Goal: Task Accomplishment & Management: Manage account settings

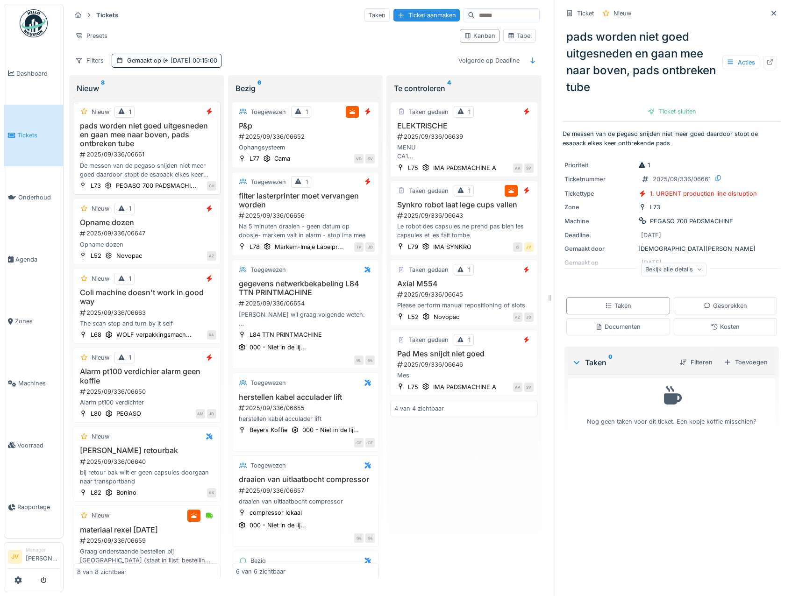
click at [201, 154] on div "2025/09/336/06661" at bounding box center [147, 154] width 137 height 9
click at [727, 60] on icon at bounding box center [729, 62] width 5 height 5
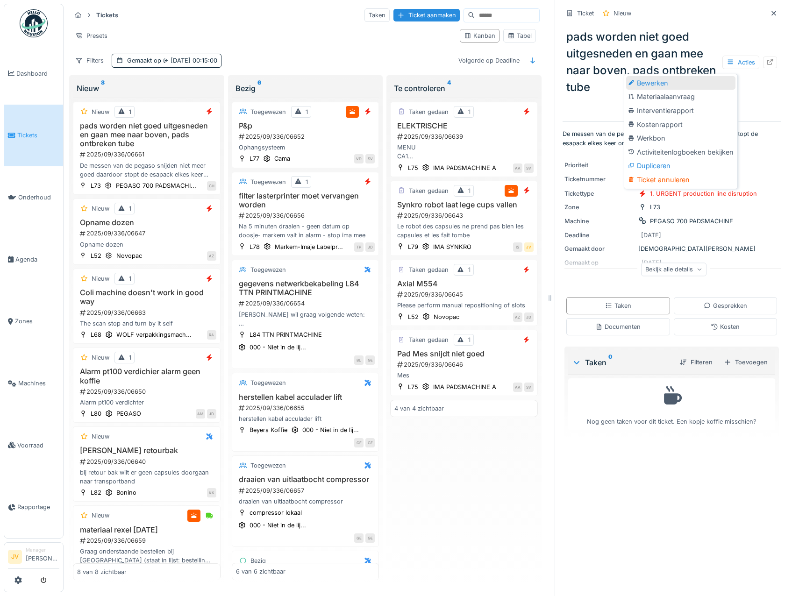
click at [688, 82] on div "Bewerken" at bounding box center [680, 83] width 109 height 14
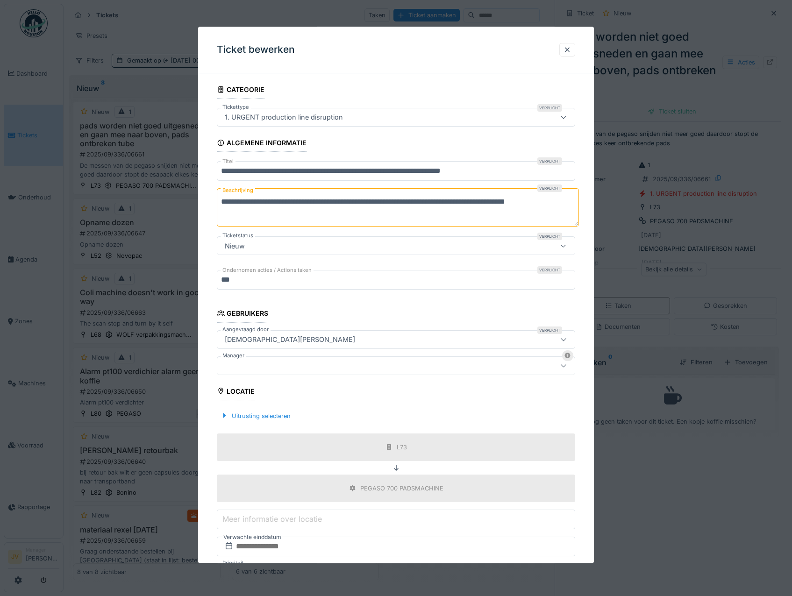
click at [263, 360] on div at bounding box center [396, 365] width 359 height 19
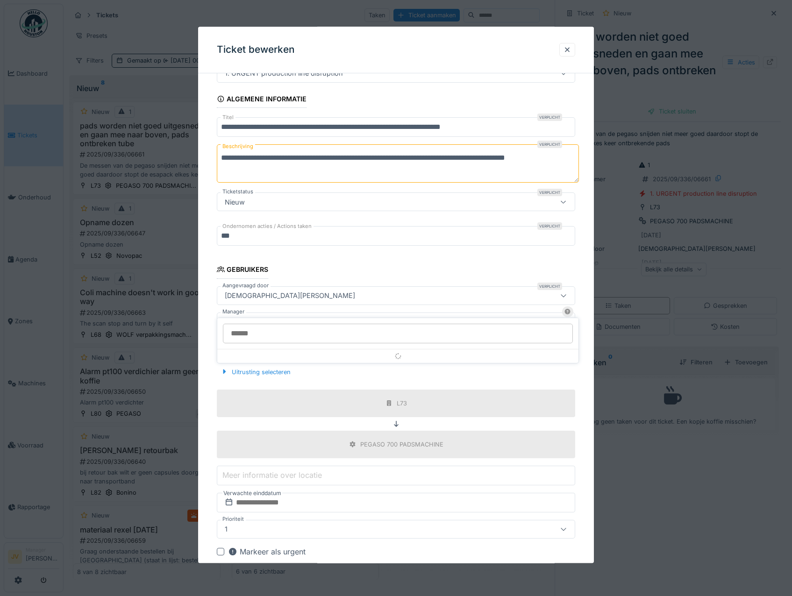
scroll to position [71, 0]
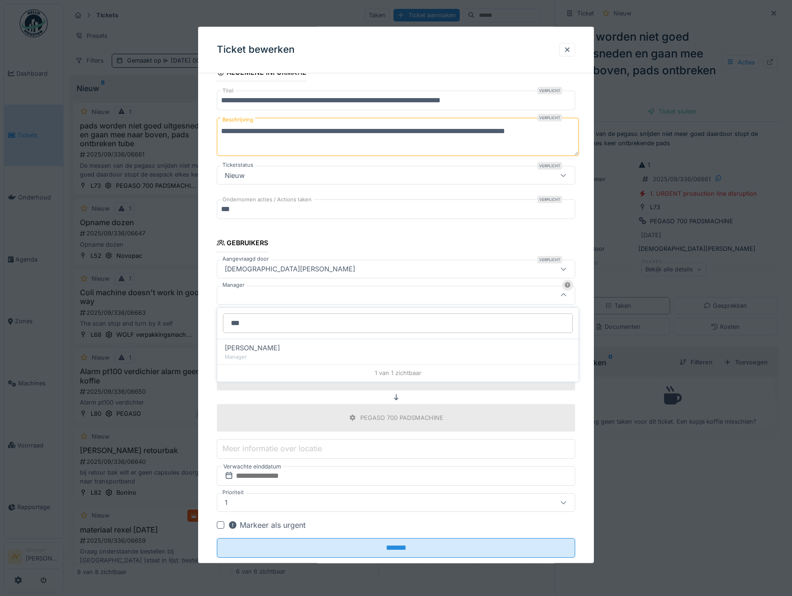
type input "***"
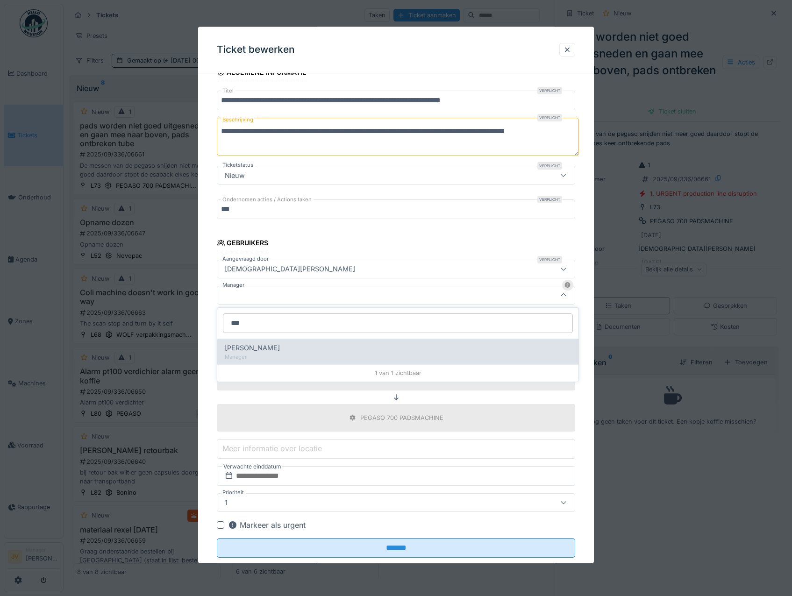
click at [263, 360] on div "Manager" at bounding box center [398, 357] width 346 height 8
type input "****"
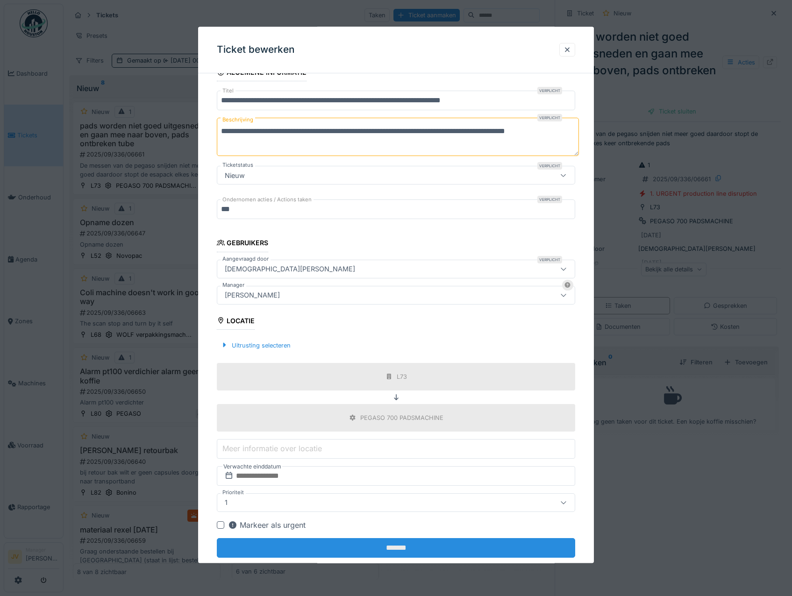
click at [396, 553] on input "*******" at bounding box center [396, 548] width 359 height 20
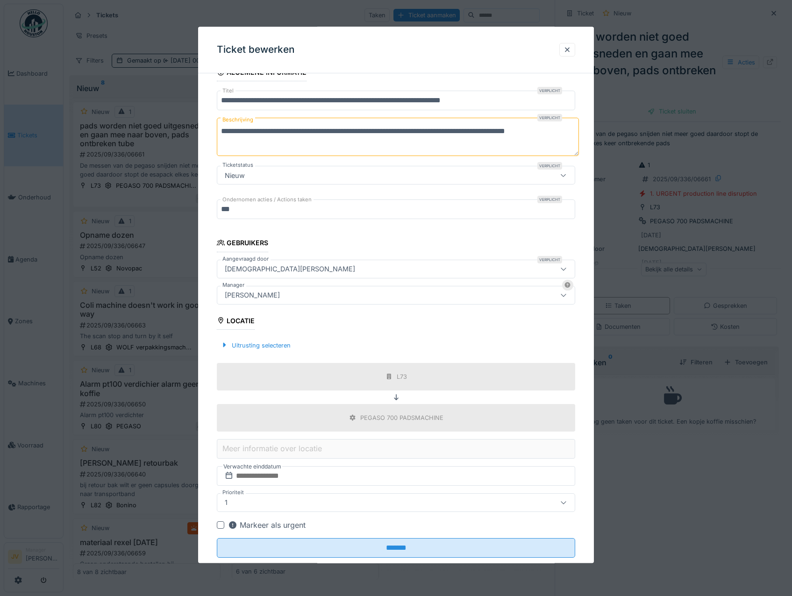
scroll to position [0, 0]
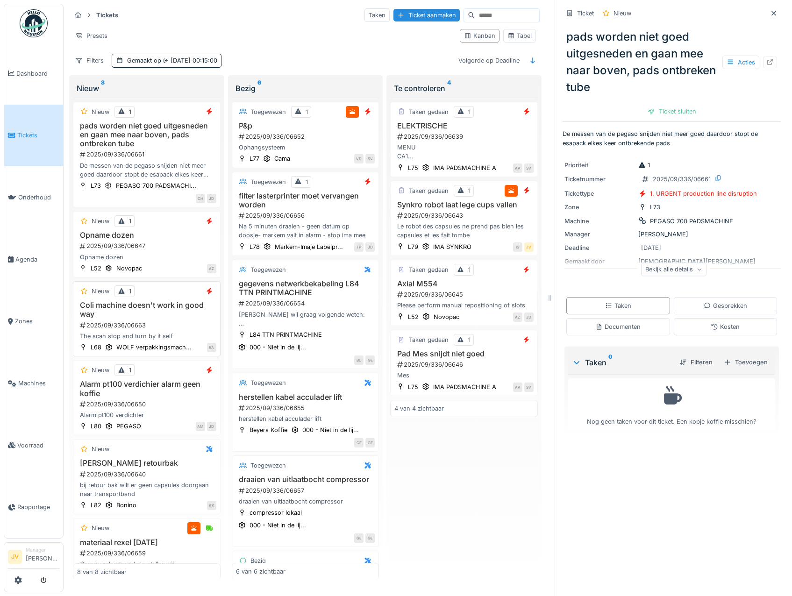
click at [181, 329] on div "2025/09/336/06663" at bounding box center [147, 325] width 137 height 9
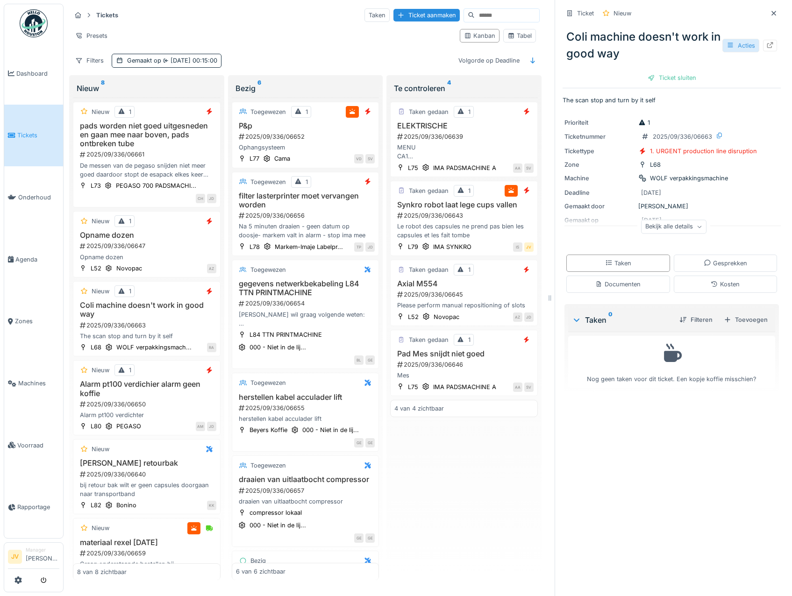
click at [726, 44] on icon at bounding box center [729, 45] width 7 height 6
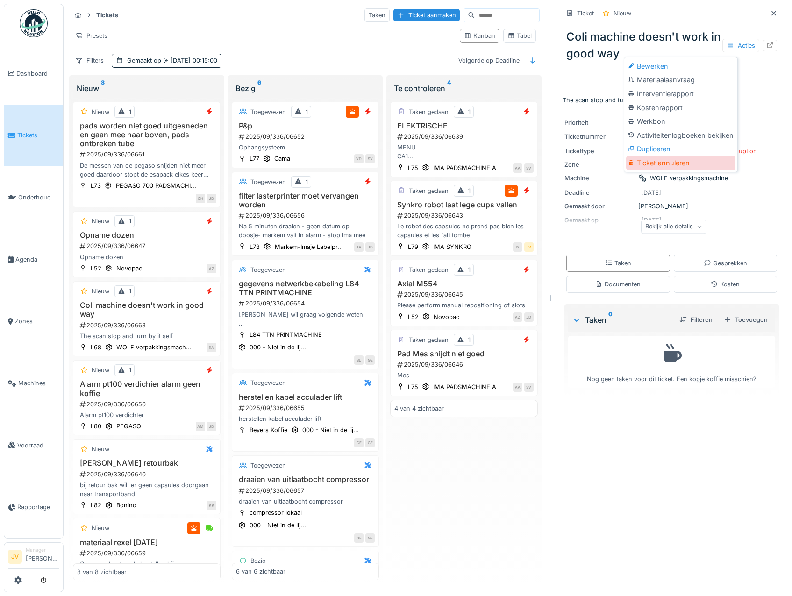
click at [647, 164] on div "Ticket annuleren" at bounding box center [680, 163] width 109 height 14
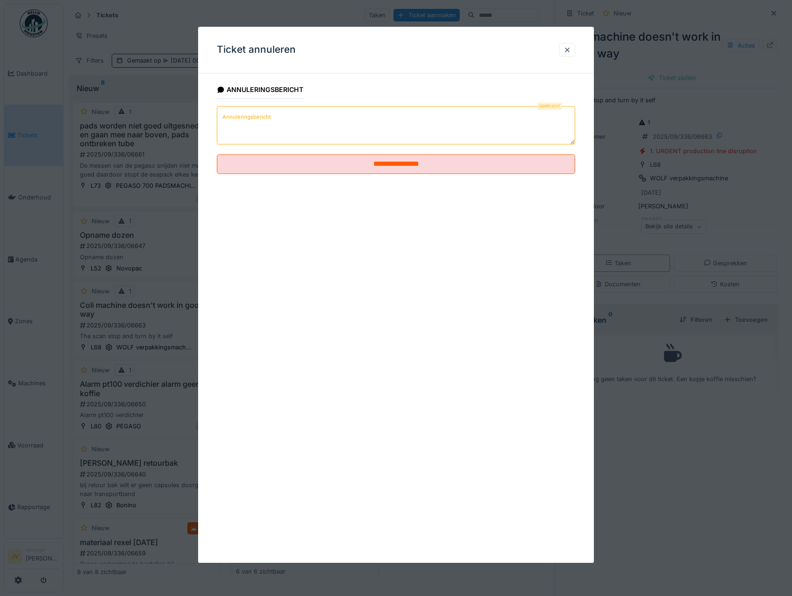
click at [279, 124] on textarea "Annuleringsbericht" at bounding box center [396, 125] width 359 height 38
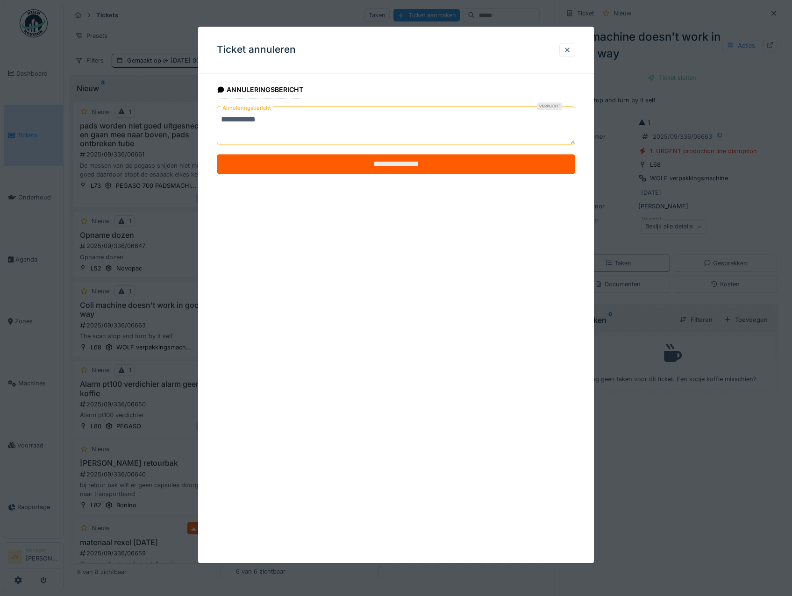
type textarea "**********"
click at [380, 159] on input "**********" at bounding box center [396, 165] width 359 height 20
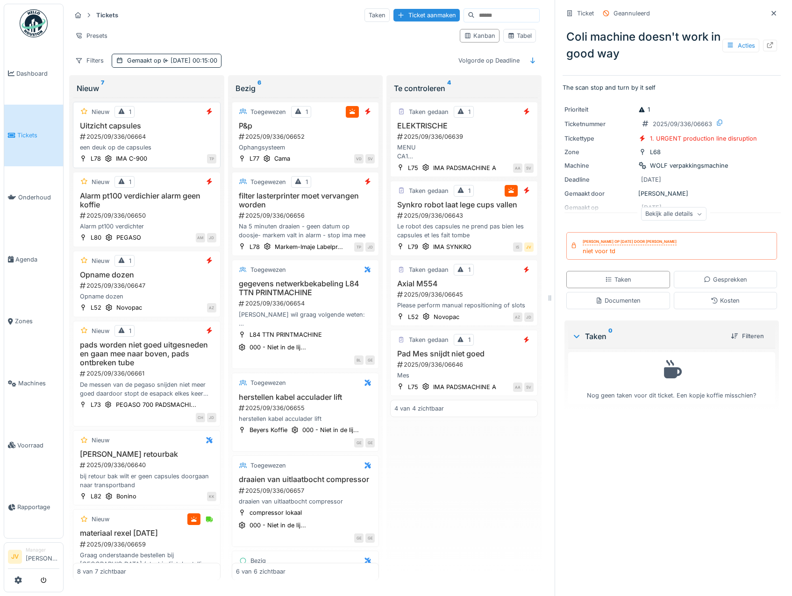
click at [191, 136] on div "2025/09/336/06664" at bounding box center [147, 136] width 137 height 9
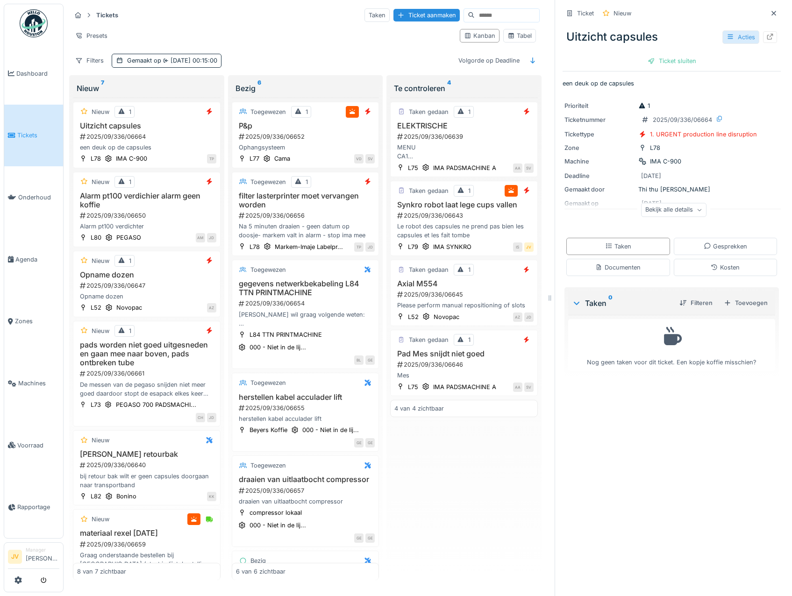
click at [722, 43] on div "Acties" at bounding box center [740, 37] width 37 height 14
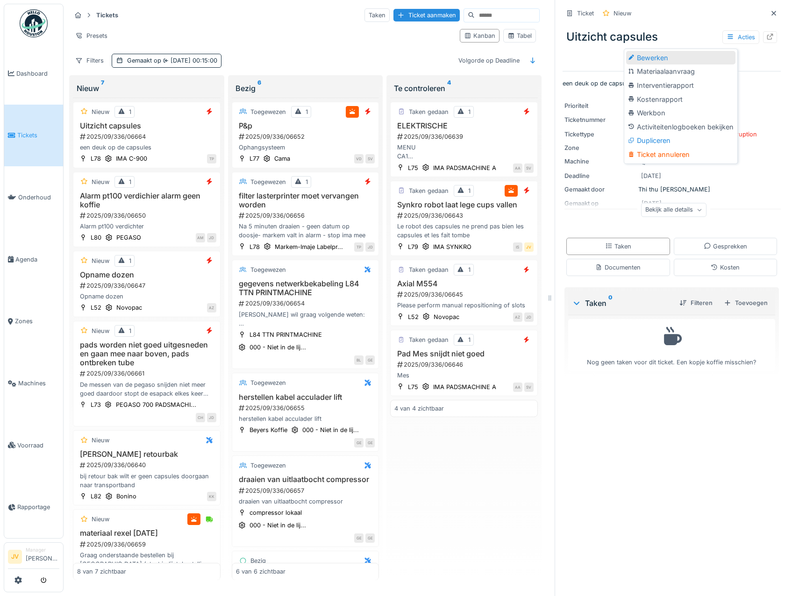
click at [707, 54] on div "Bewerken" at bounding box center [680, 58] width 109 height 14
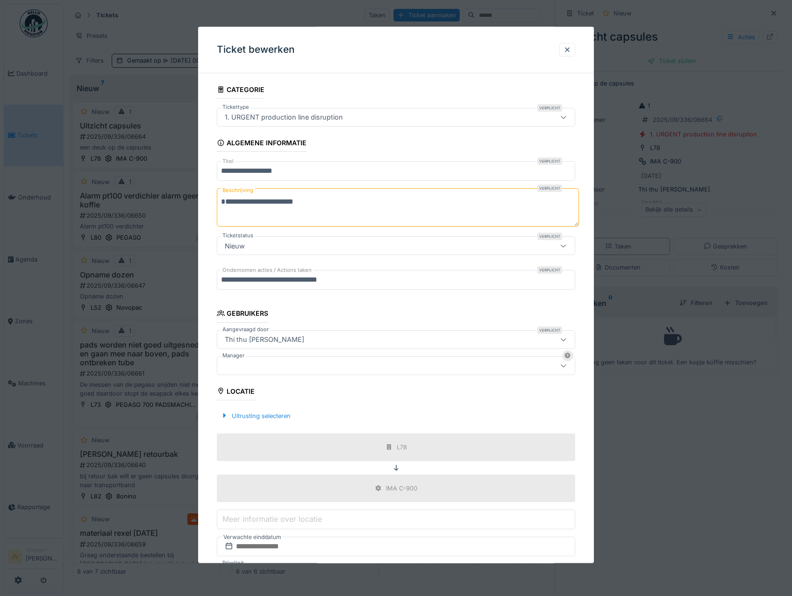
click at [310, 369] on div at bounding box center [375, 366] width 308 height 10
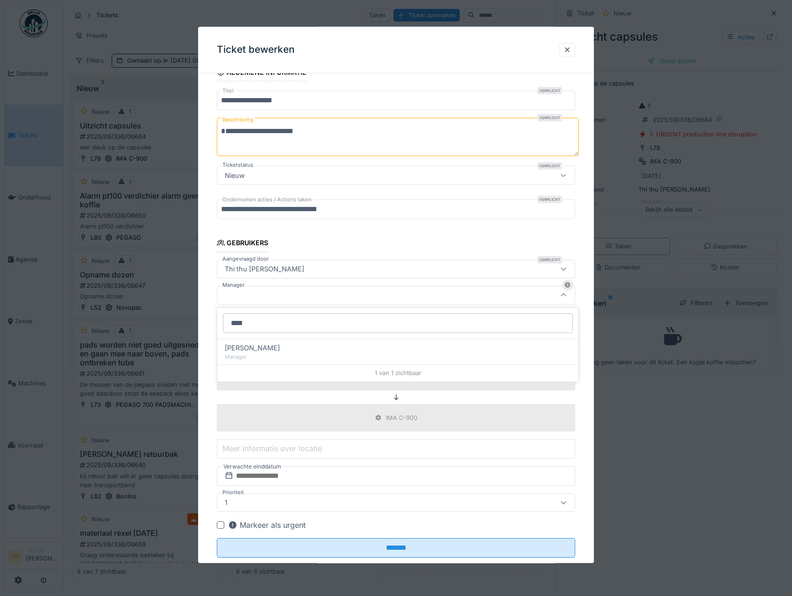
click at [277, 325] on input "****" at bounding box center [398, 323] width 350 height 20
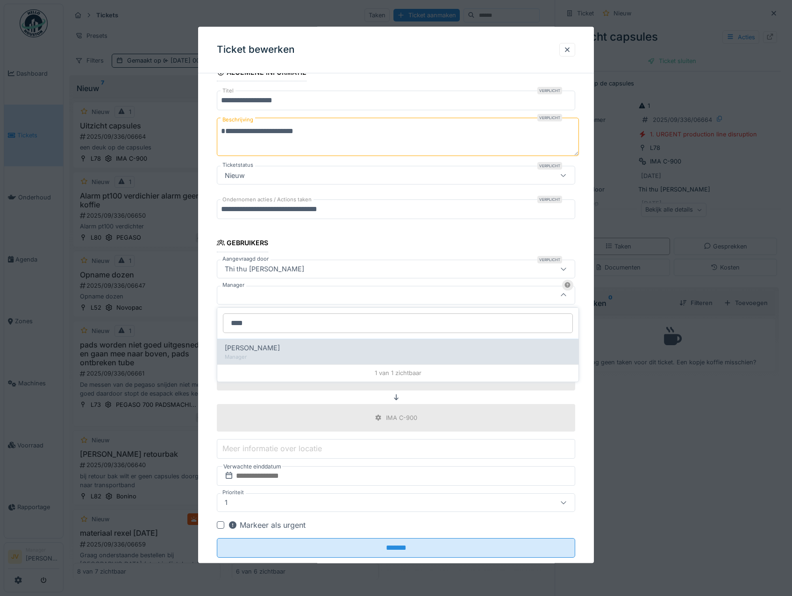
type input "****"
click at [275, 357] on div "Manager" at bounding box center [398, 357] width 346 height 8
type input "****"
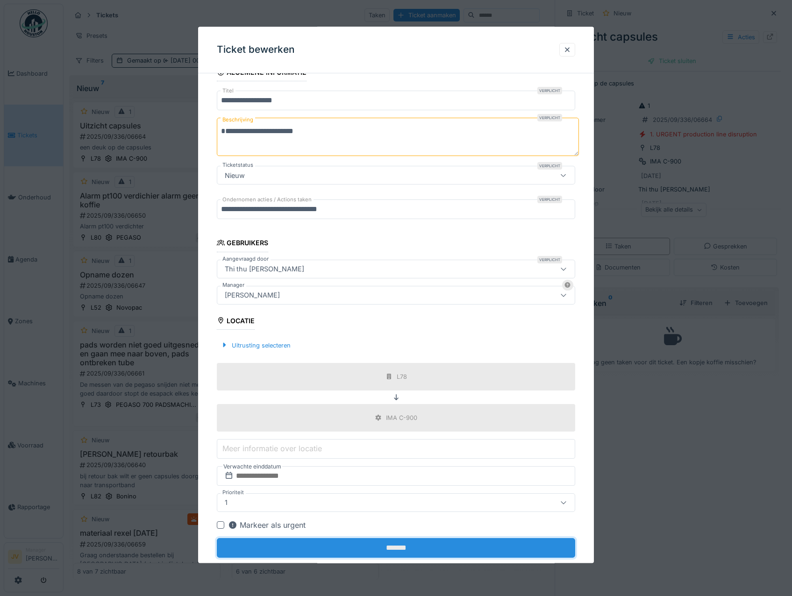
click at [371, 551] on input "*******" at bounding box center [396, 548] width 359 height 20
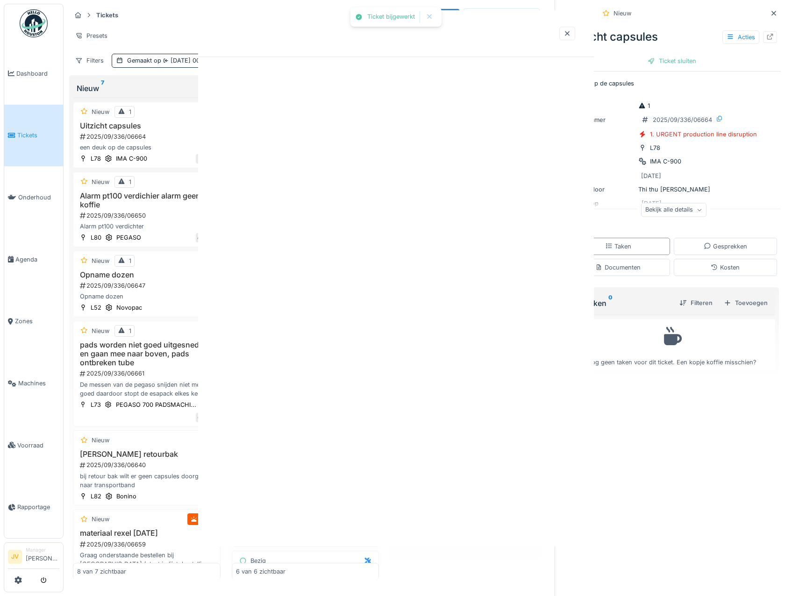
scroll to position [0, 0]
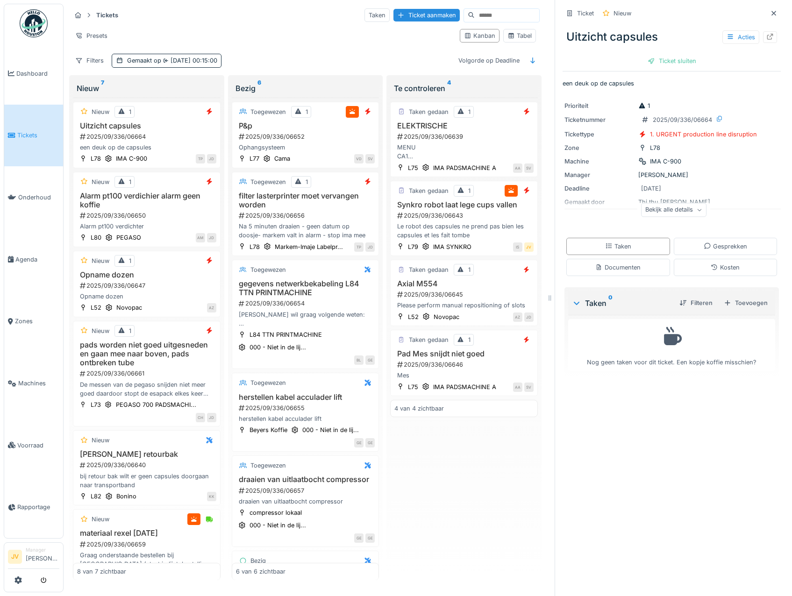
click at [766, 11] on div at bounding box center [773, 13] width 14 height 12
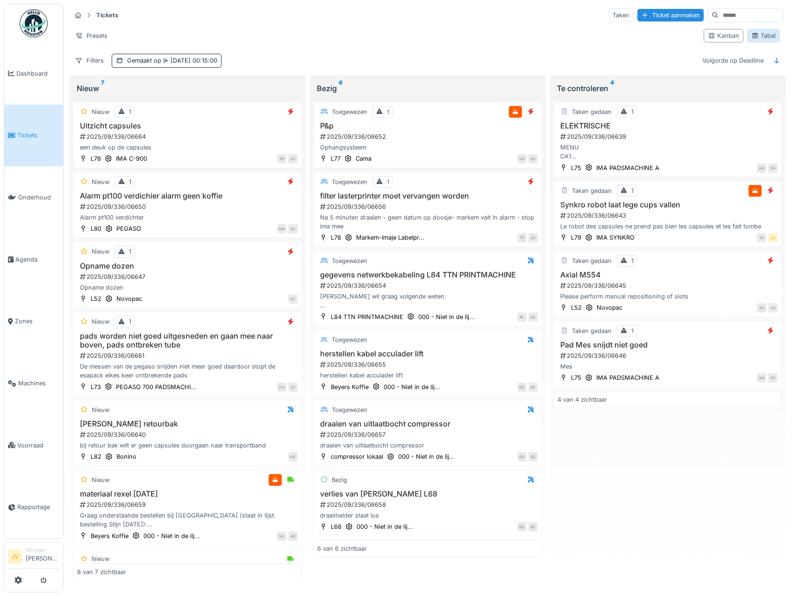
click at [751, 33] on icon at bounding box center [754, 36] width 7 height 6
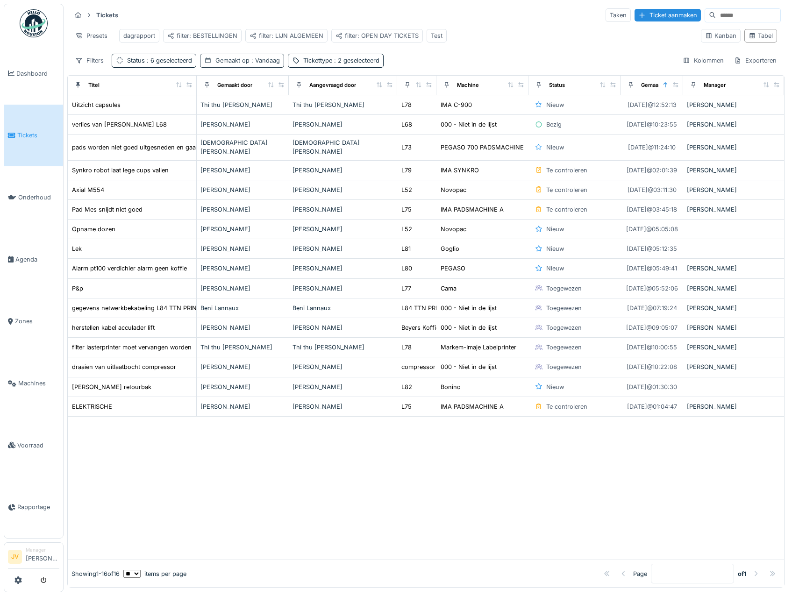
click at [232, 65] on div "Gemaakt op : Vandaag" at bounding box center [247, 60] width 64 height 9
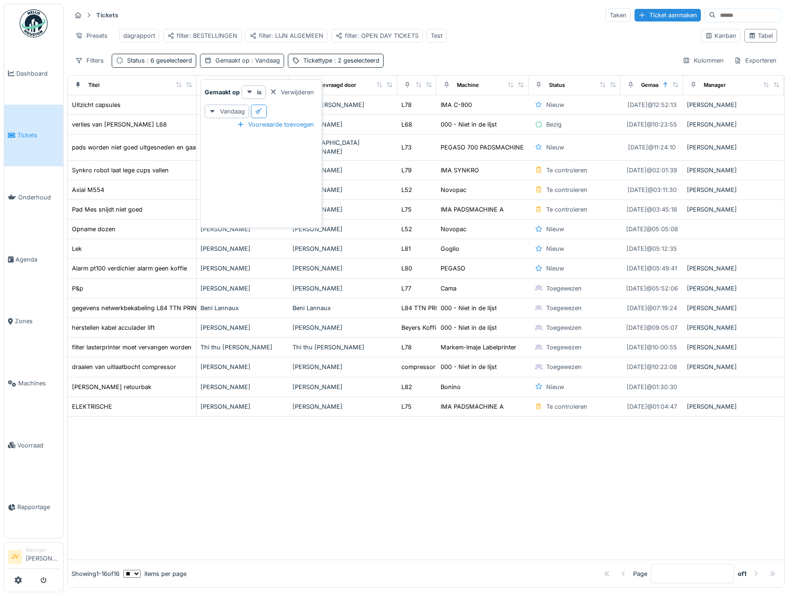
click at [253, 64] on span ": Vandaag" at bounding box center [264, 60] width 30 height 7
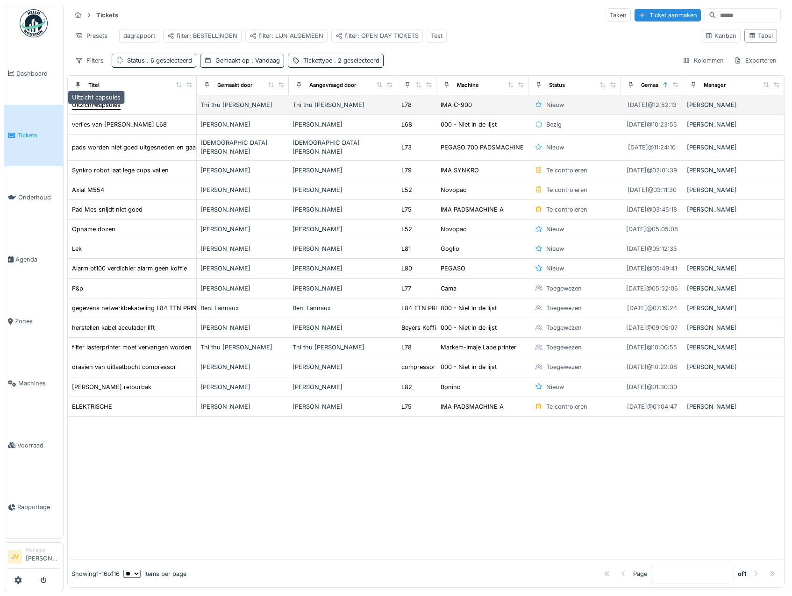
click at [93, 109] on div "Uitzicht capsules" at bounding box center [96, 104] width 49 height 9
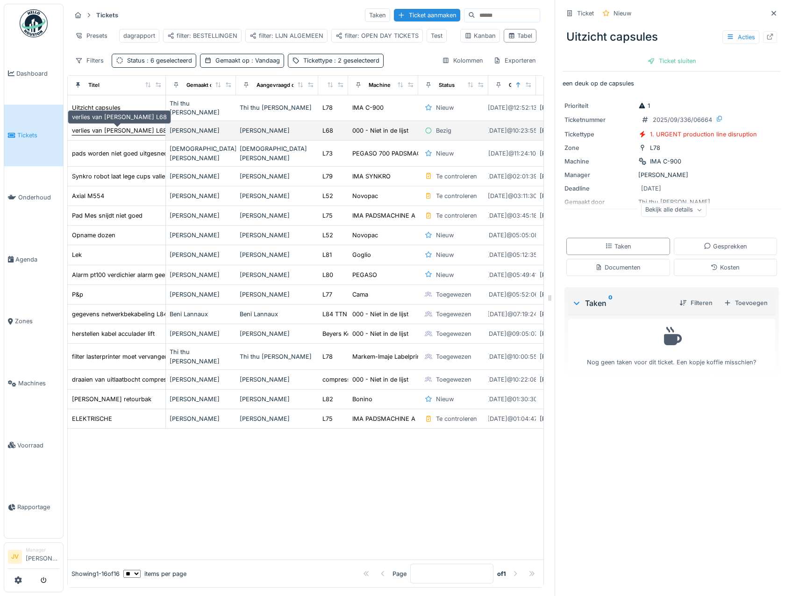
click at [99, 130] on div "verlies van [PERSON_NAME] L68" at bounding box center [119, 130] width 95 height 9
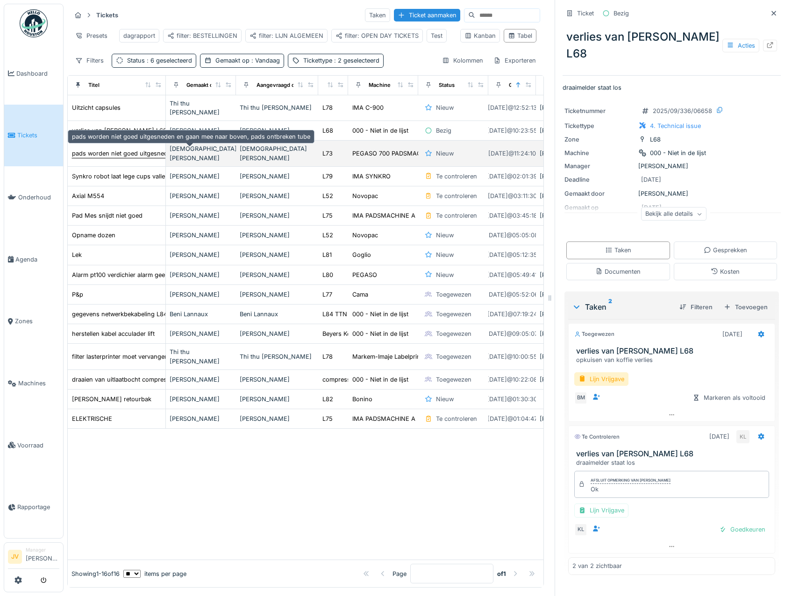
click at [105, 155] on div "pads worden niet goed uitgesneden en gaan mee naar boven, pads ontbreken tube" at bounding box center [191, 153] width 238 height 9
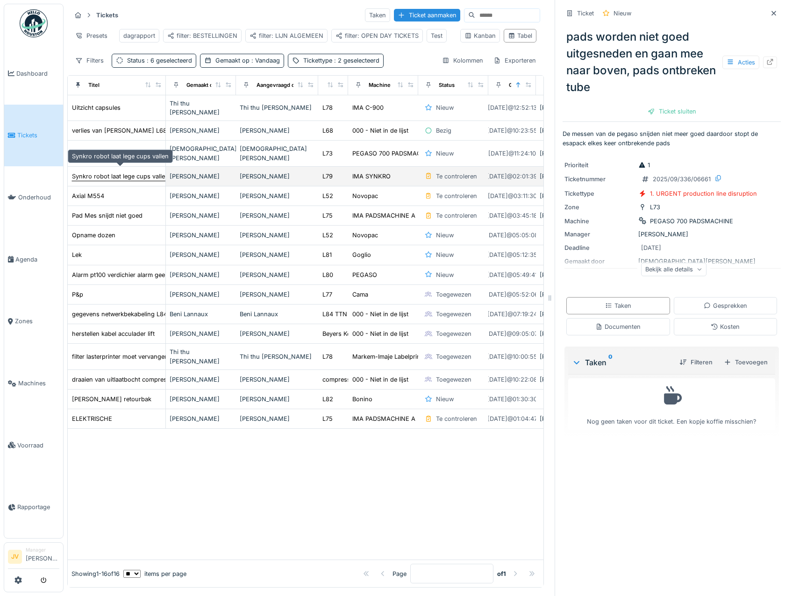
click at [105, 172] on div "Synkro robot laat lege cups vallen" at bounding box center [120, 176] width 97 height 9
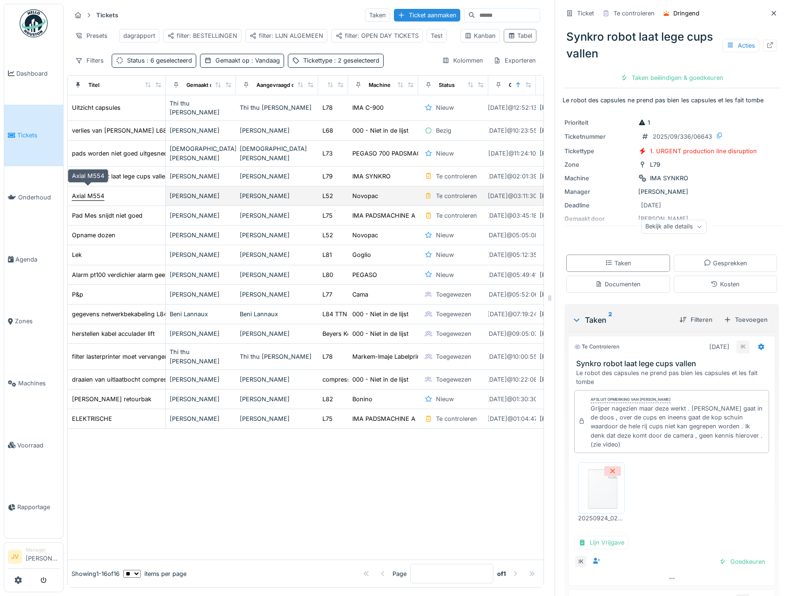
click at [97, 193] on div "Axial M554" at bounding box center [88, 195] width 32 height 9
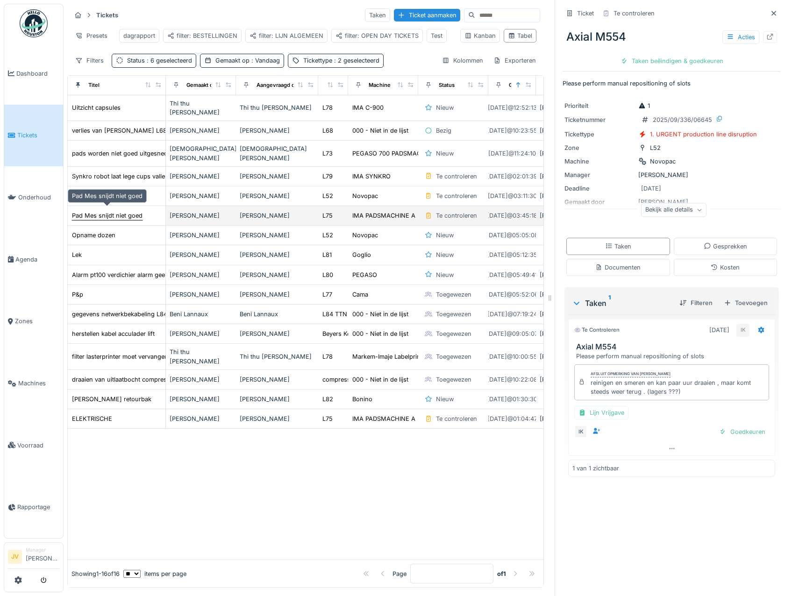
click at [101, 213] on div "Pad Mes snijdt niet goed" at bounding box center [107, 215] width 71 height 9
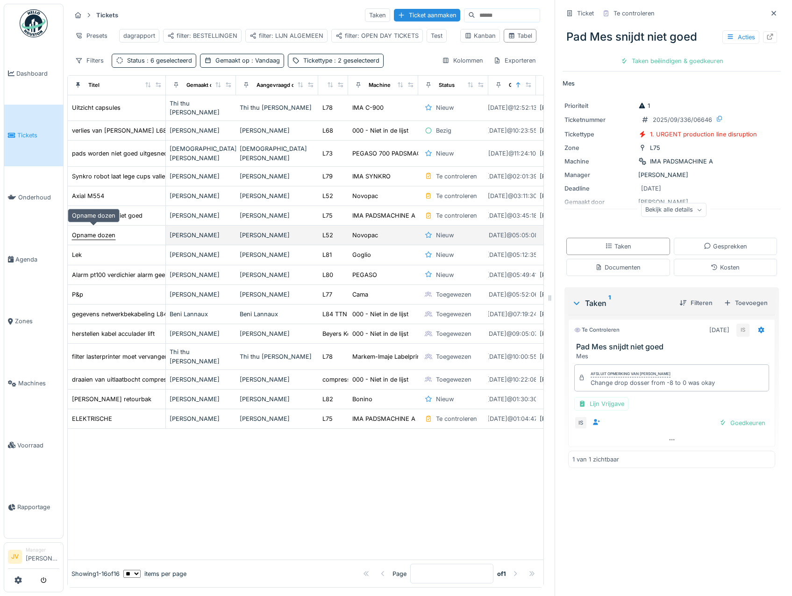
click at [104, 231] on div "Opname dozen" at bounding box center [93, 235] width 43 height 9
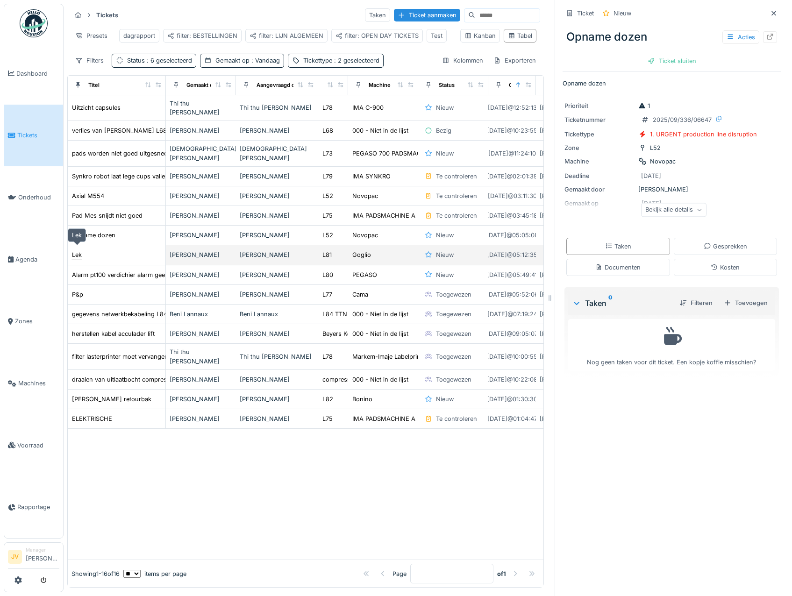
click at [76, 250] on div "Lek" at bounding box center [77, 254] width 10 height 9
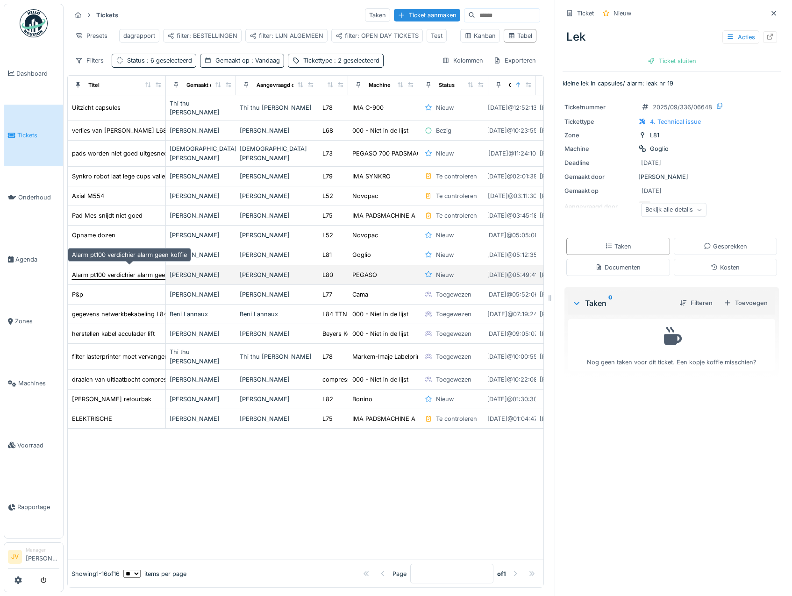
click at [83, 272] on div "Alarm pt100 verdichier alarm geen koffie" at bounding box center [129, 274] width 115 height 9
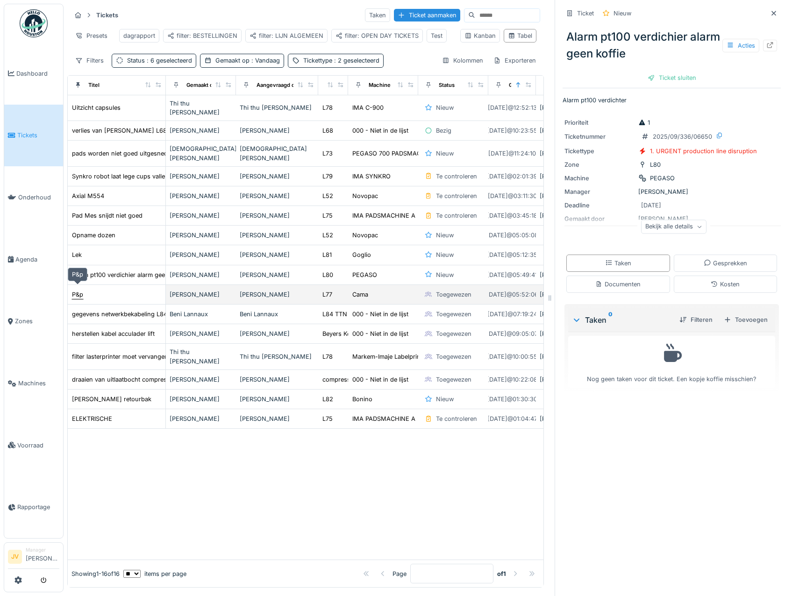
click at [79, 290] on div "P&p" at bounding box center [77, 294] width 11 height 9
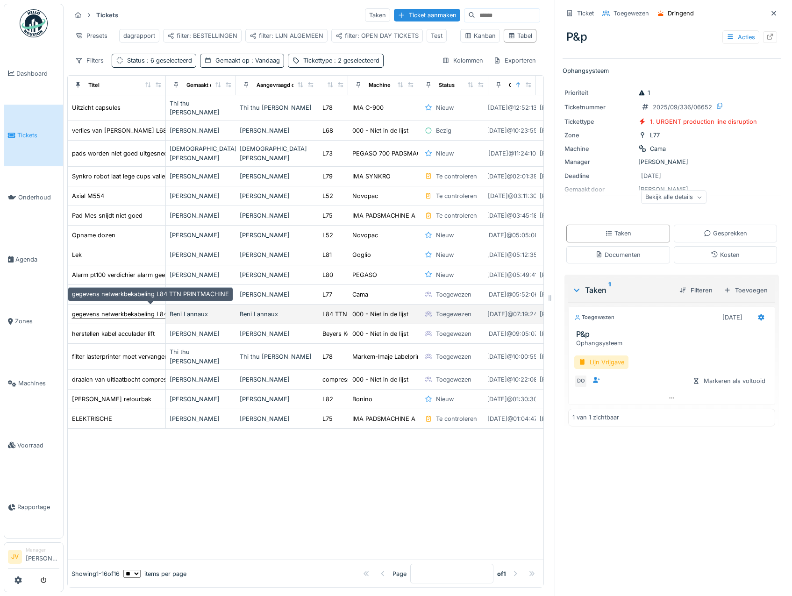
click at [87, 312] on div "gegevens netwerkbekabeling L84 TTN PRINTMACHINE" at bounding box center [150, 314] width 157 height 9
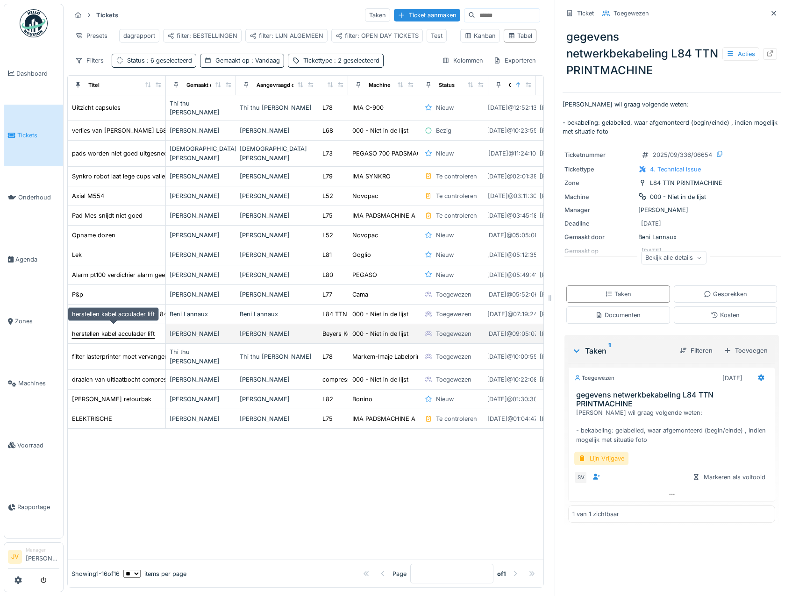
click at [85, 329] on div "herstellen kabel acculader lift" at bounding box center [113, 333] width 83 height 9
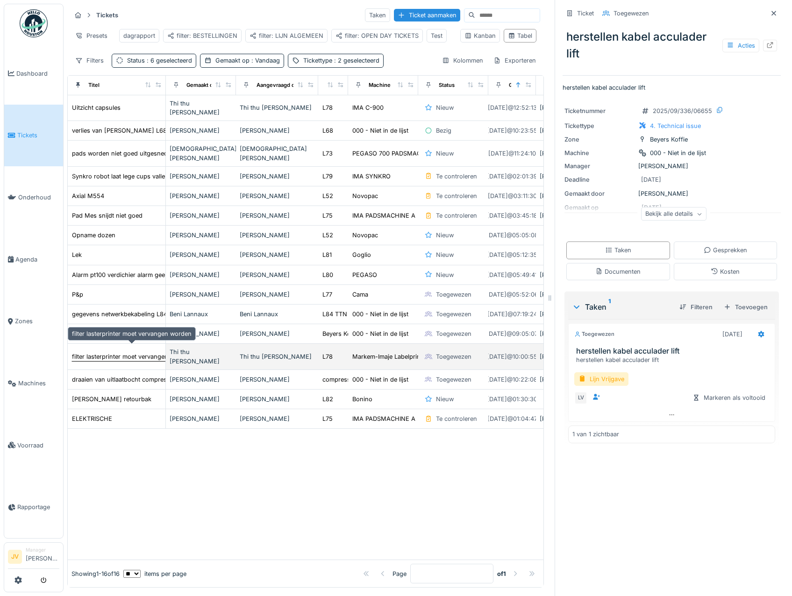
click at [89, 352] on div "filter lasterprinter moet vervangen worden" at bounding box center [132, 356] width 120 height 9
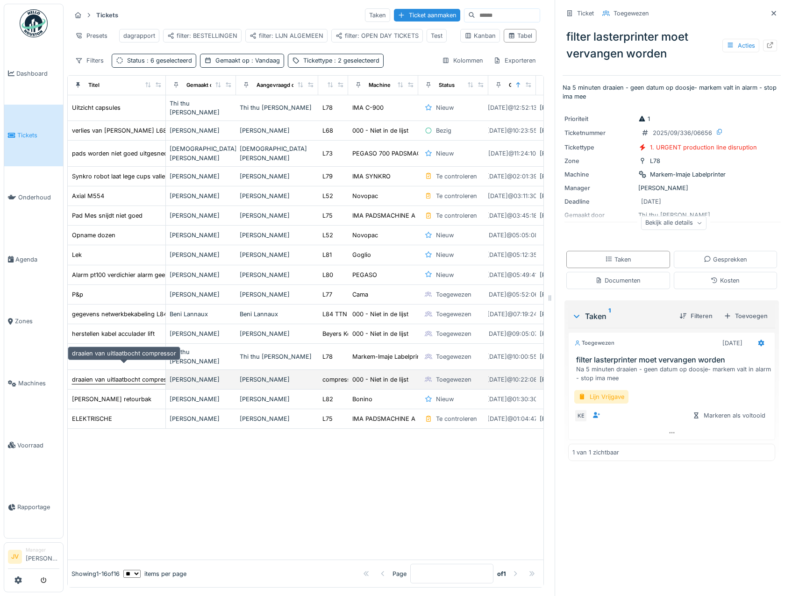
click at [109, 375] on div "draaien van uitlaatbocht compressor" at bounding box center [124, 379] width 104 height 9
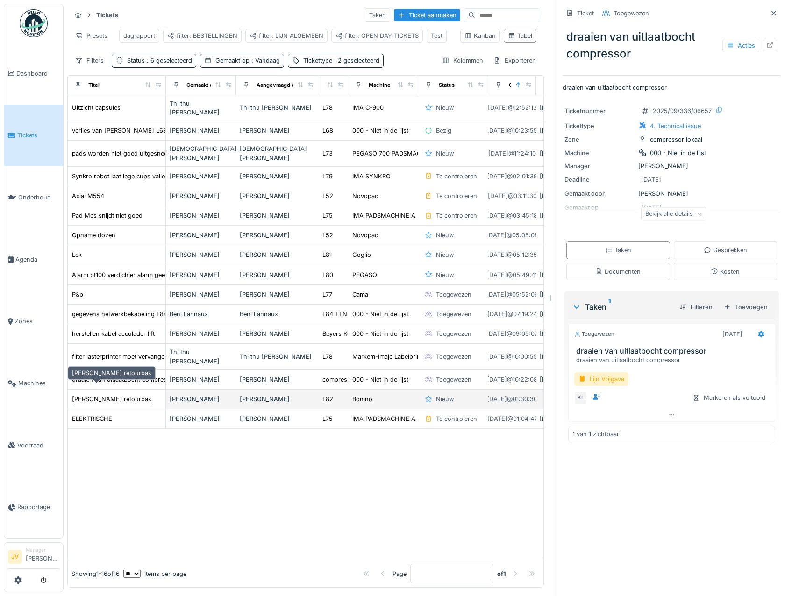
click at [113, 395] on div "[PERSON_NAME] retourbak" at bounding box center [111, 399] width 79 height 9
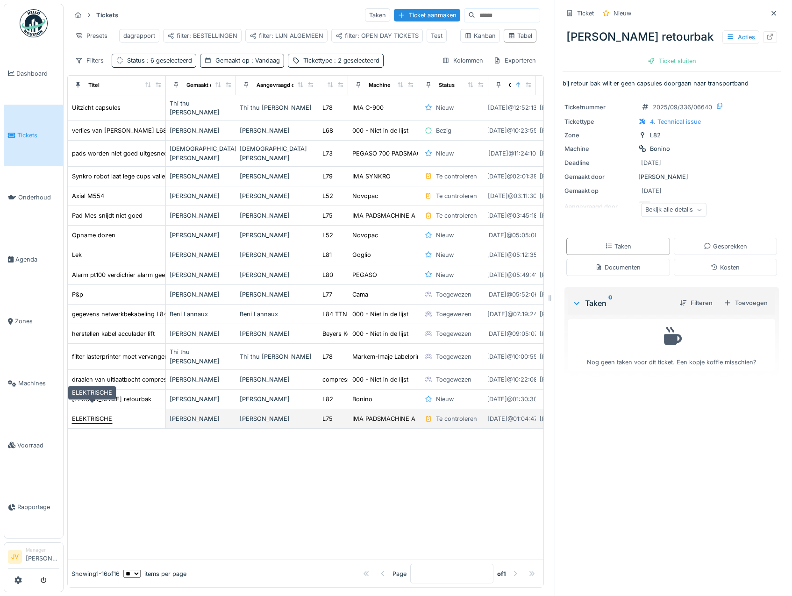
click at [108, 414] on div "ELEKTRISCHE" at bounding box center [92, 418] width 40 height 9
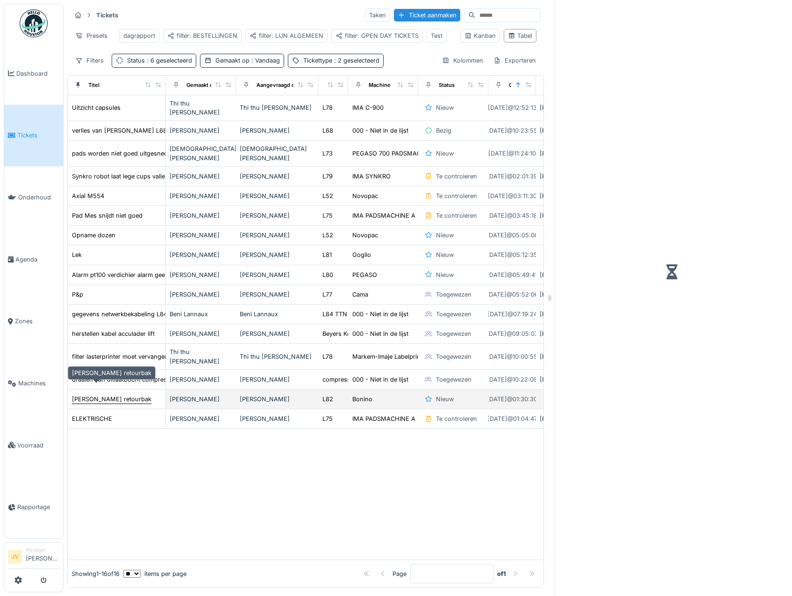
click at [105, 395] on div "[PERSON_NAME] retourbak" at bounding box center [111, 399] width 79 height 9
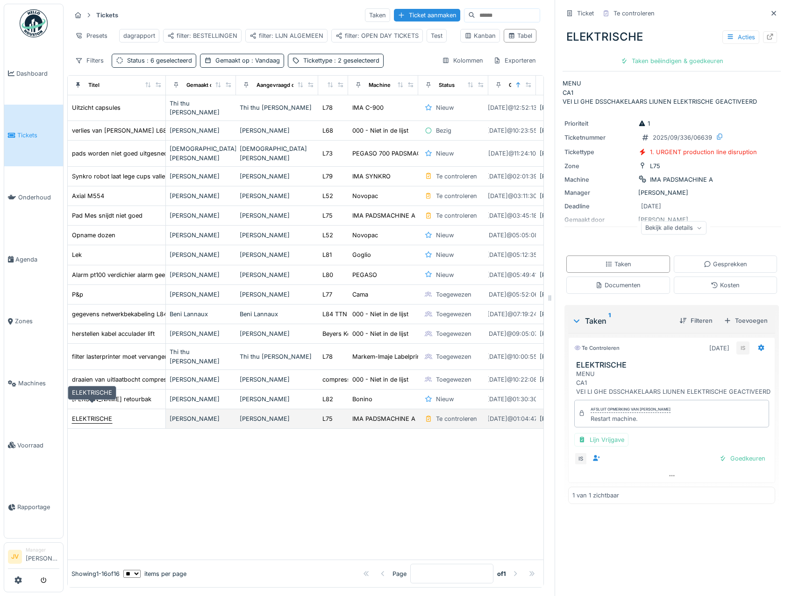
click at [110, 414] on div "ELEKTRISCHE" at bounding box center [92, 418] width 40 height 9
click at [233, 65] on div "Gemaakt op : Vandaag" at bounding box center [247, 60] width 64 height 9
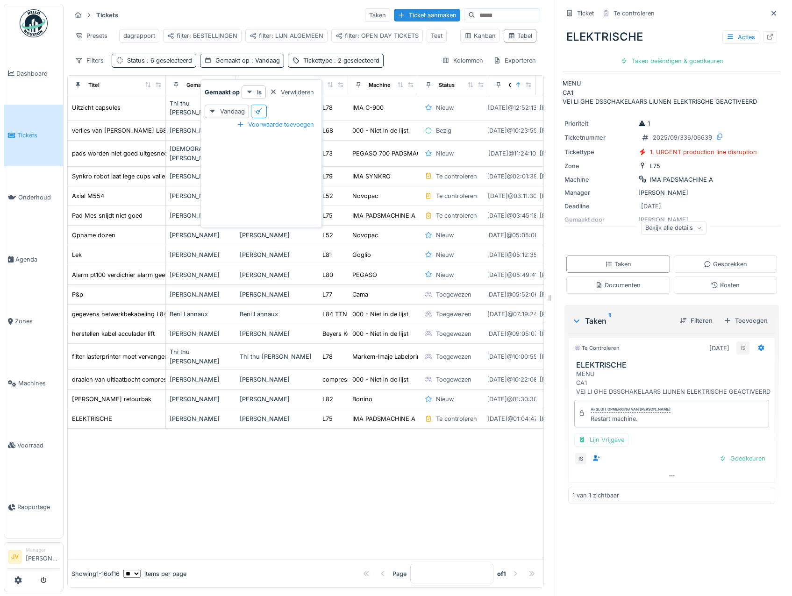
click at [250, 93] on icon at bounding box center [249, 92] width 7 height 6
click at [271, 157] on div "voor of op" at bounding box center [270, 155] width 55 height 14
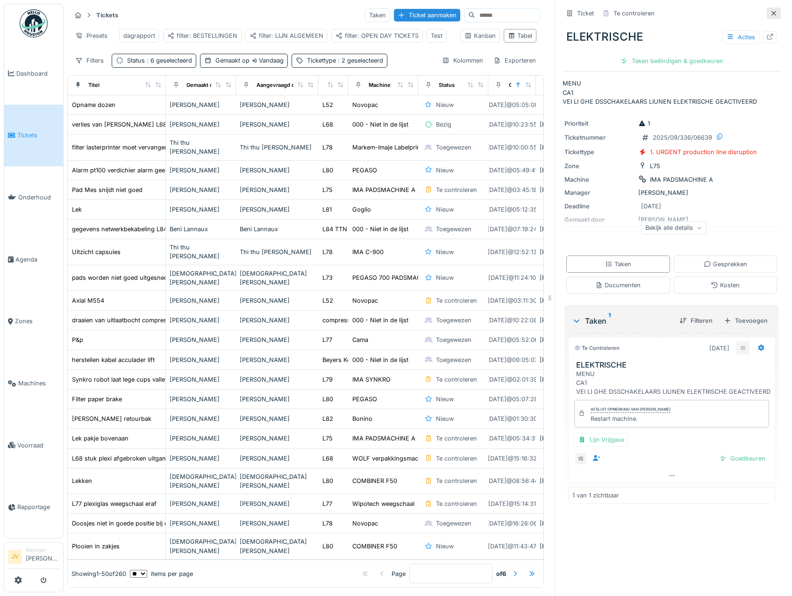
click at [766, 14] on div at bounding box center [773, 13] width 14 height 12
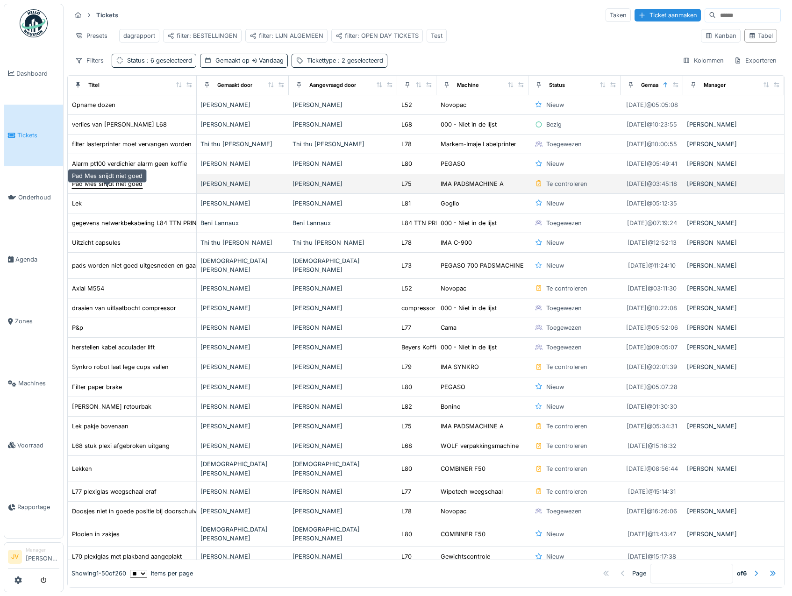
click at [101, 188] on div "Pad Mes snijdt niet goed" at bounding box center [107, 183] width 71 height 9
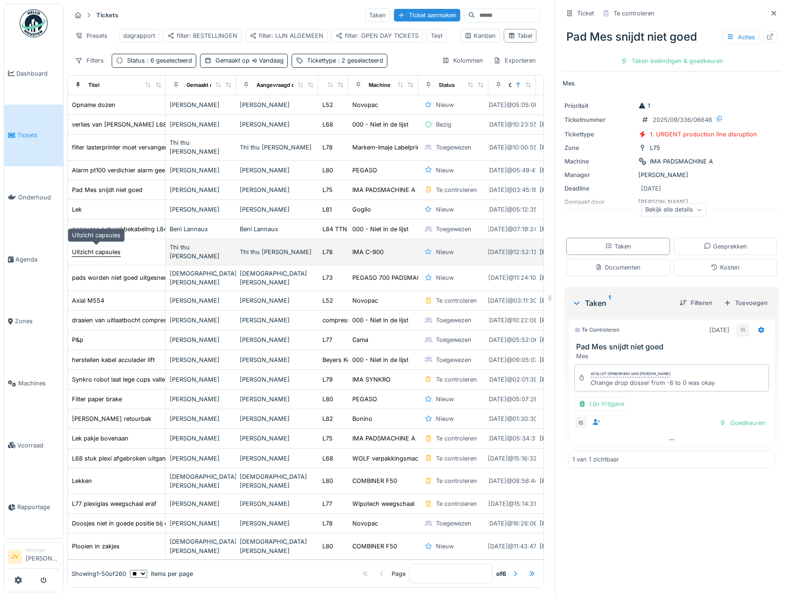
click at [106, 250] on div "Uitzicht capsules" at bounding box center [96, 252] width 49 height 9
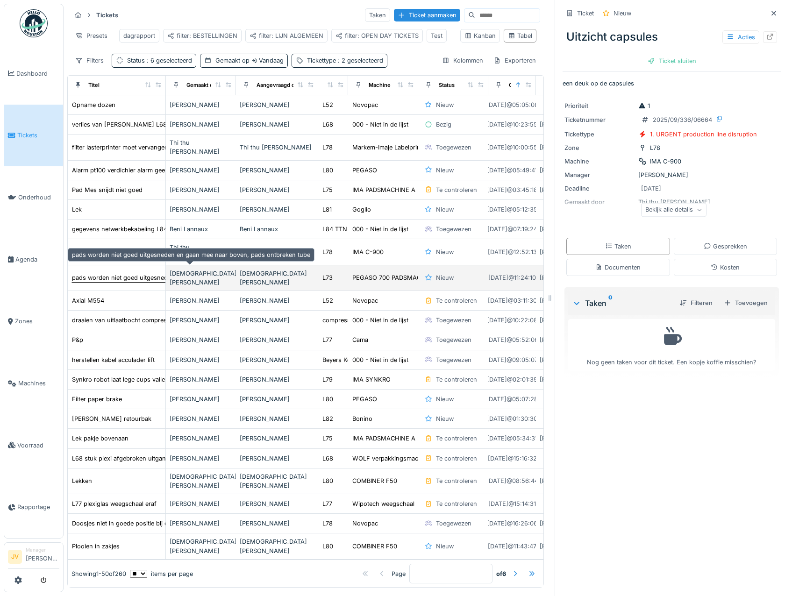
click at [99, 273] on div "pads worden niet goed uitgesneden en gaan mee naar boven, pads ontbreken tube" at bounding box center [191, 277] width 238 height 9
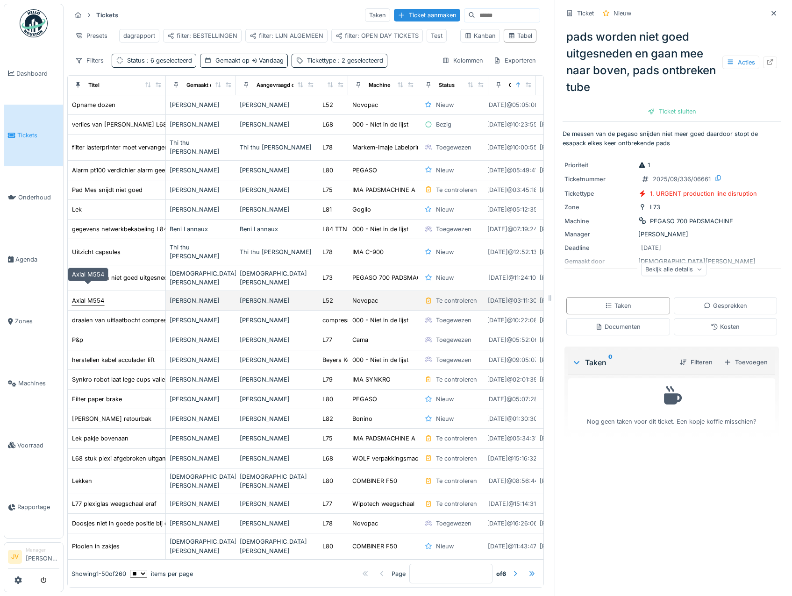
click at [95, 296] on div "Axial M554" at bounding box center [88, 300] width 32 height 9
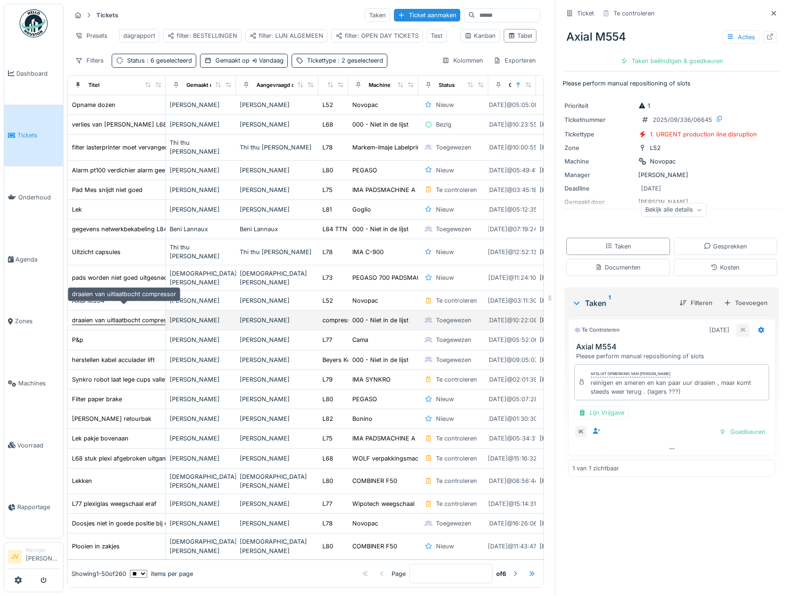
click at [95, 316] on div "draaien van uitlaatbocht compressor" at bounding box center [124, 320] width 104 height 9
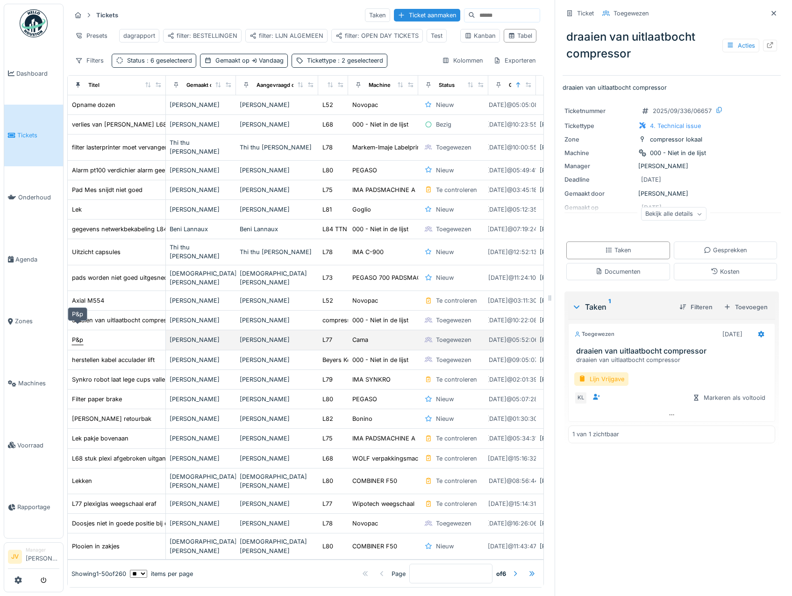
click at [72, 335] on div "P&p" at bounding box center [77, 339] width 11 height 9
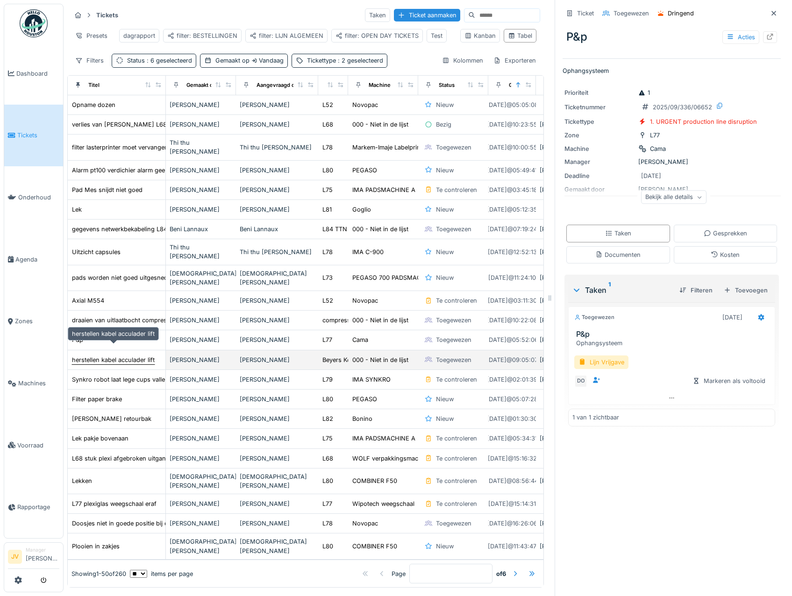
click at [93, 355] on div "herstellen kabel acculader lift" at bounding box center [113, 359] width 83 height 9
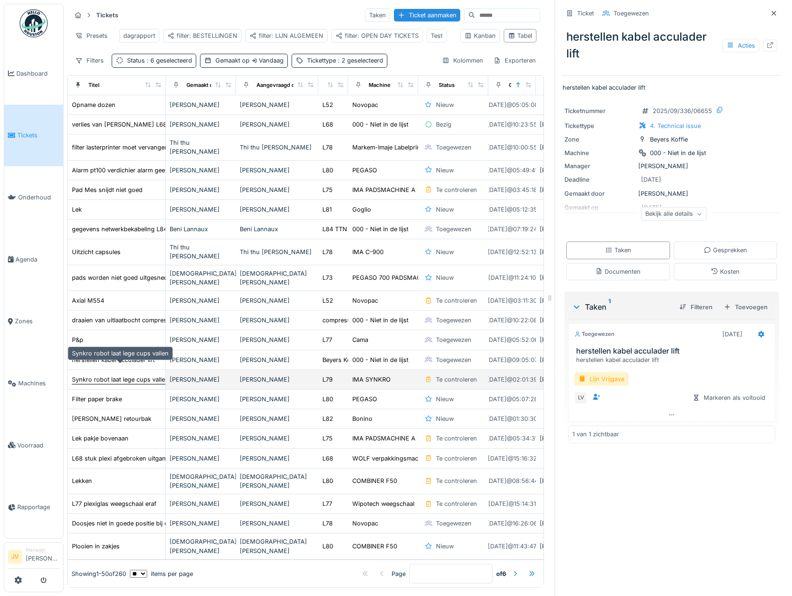
click at [104, 375] on div "Synkro robot laat lege cups vallen" at bounding box center [120, 379] width 97 height 9
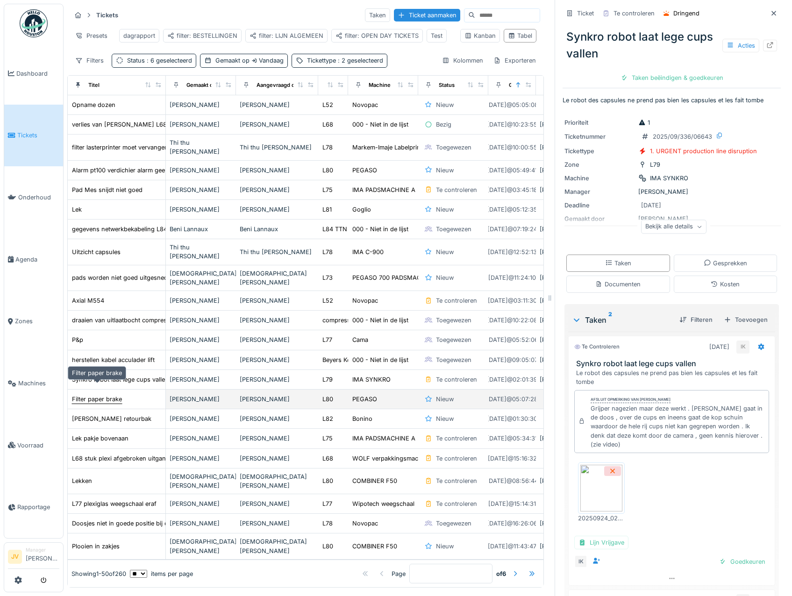
click at [103, 395] on div "Filter paper brake" at bounding box center [97, 399] width 50 height 9
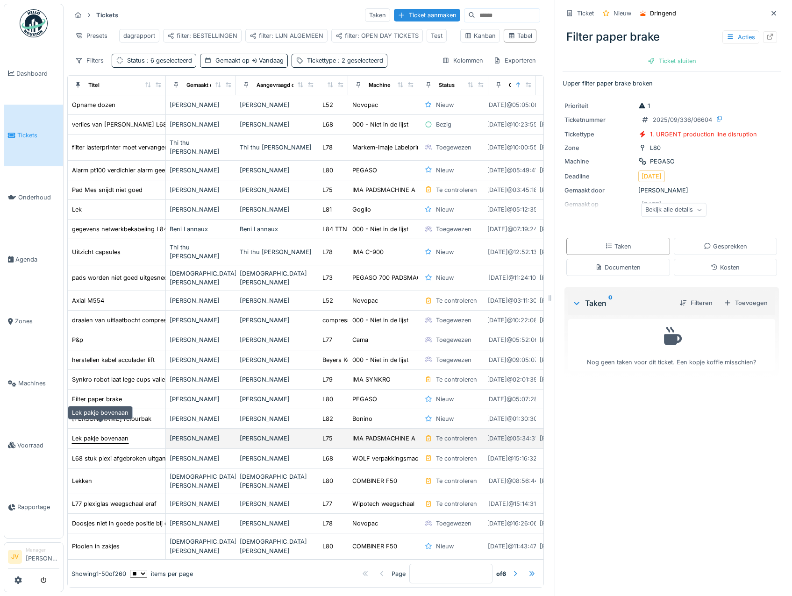
click at [107, 434] on div "Lek pakje bovenaan" at bounding box center [100, 438] width 57 height 9
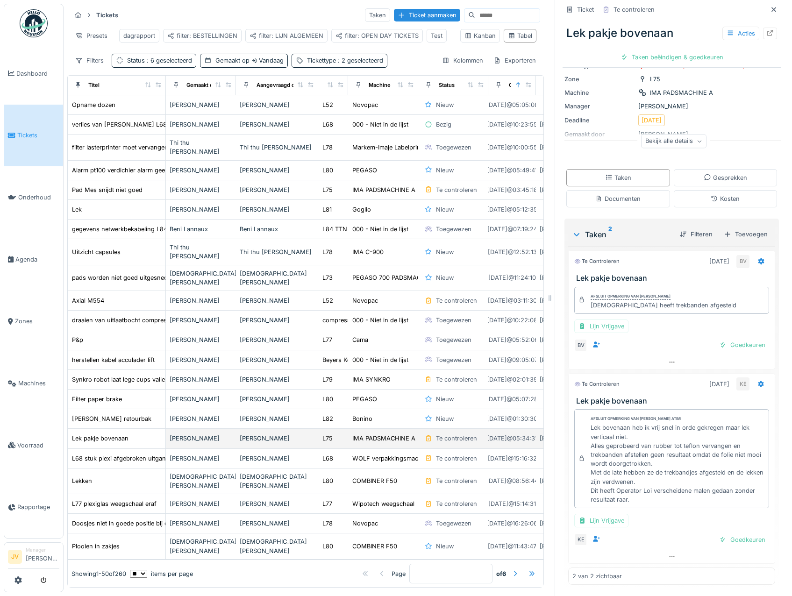
scroll to position [70, 0]
click at [121, 434] on div "Lek pakje bovenaan" at bounding box center [100, 438] width 57 height 9
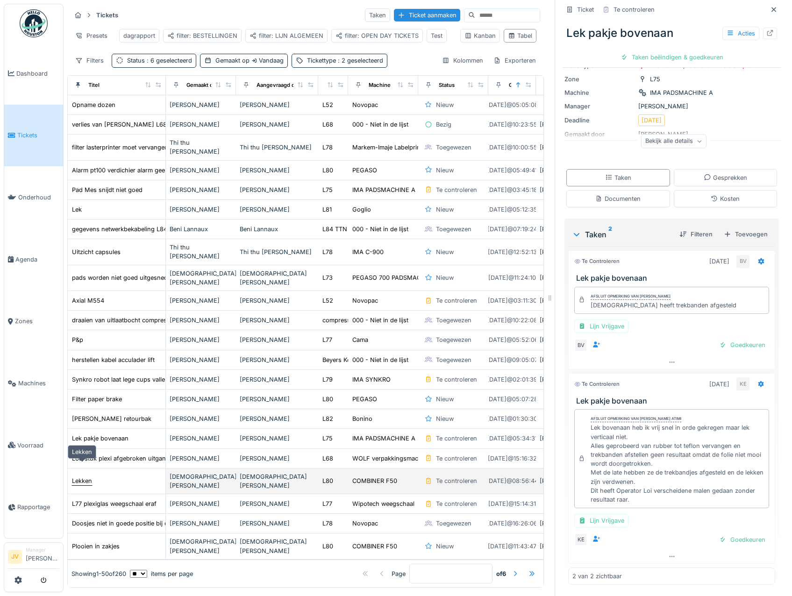
click at [85, 476] on div "Lekken" at bounding box center [82, 480] width 20 height 9
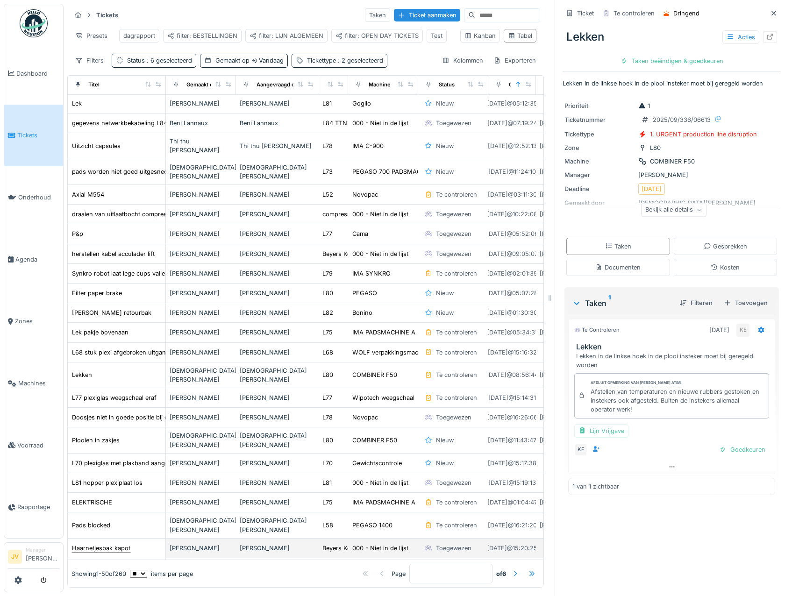
scroll to position [140, 0]
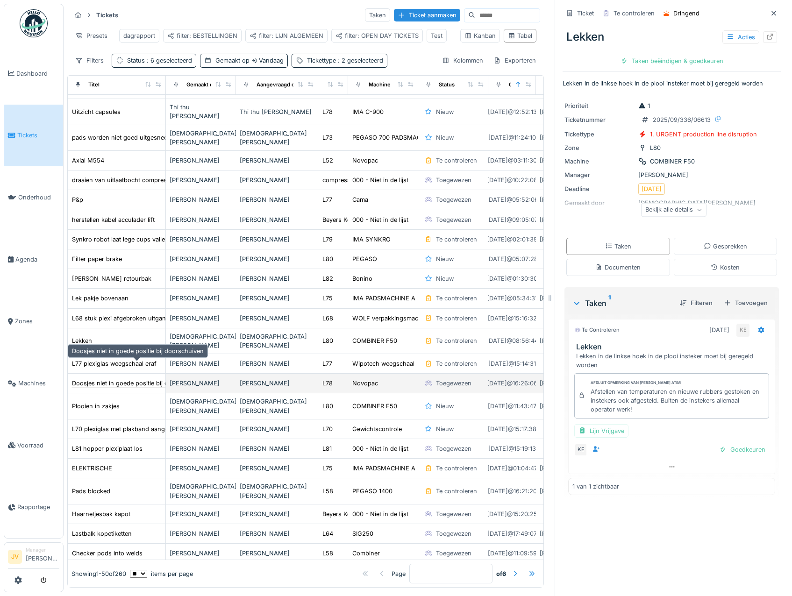
click at [110, 378] on div "Doosjes niet in goede positie bij doorschuiven" at bounding box center [137, 383] width 133 height 10
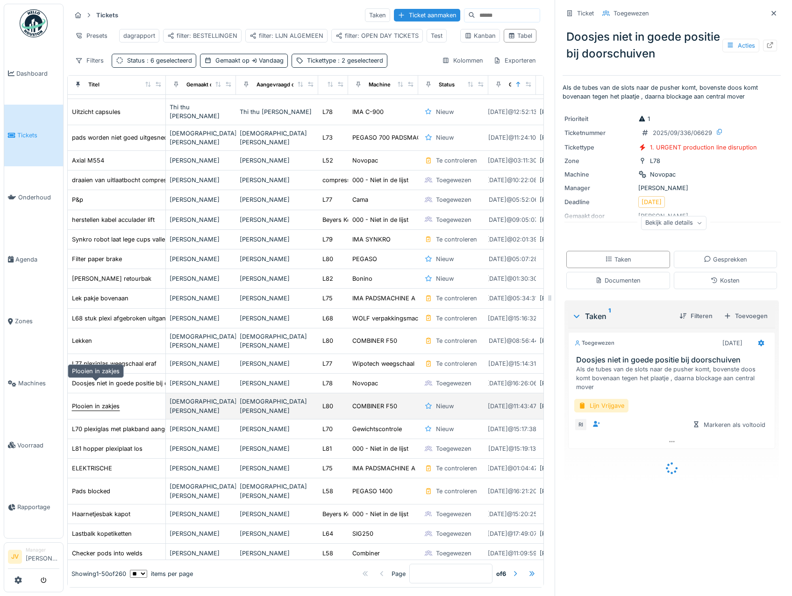
click at [107, 402] on div "Plooien in zakjes" at bounding box center [96, 406] width 48 height 9
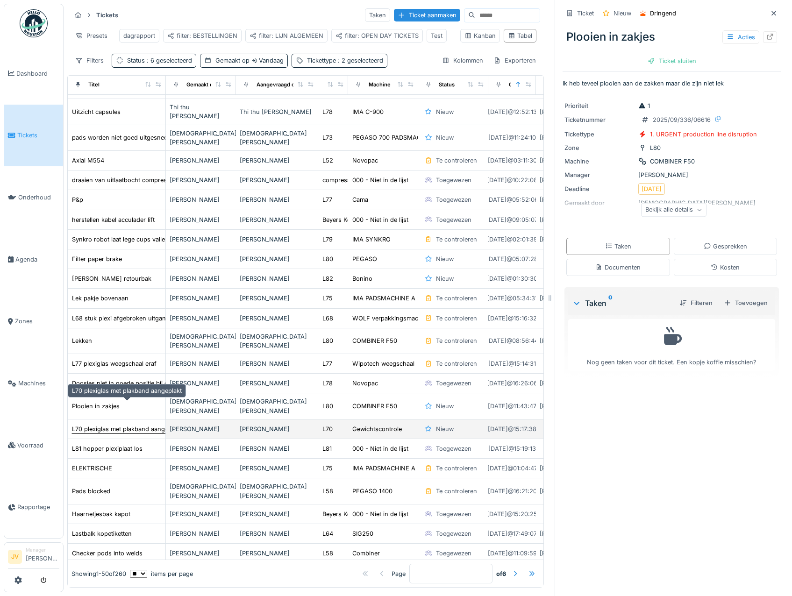
click at [119, 425] on div "L70 plexiglas met plakband aangeplakt" at bounding box center [127, 429] width 110 height 9
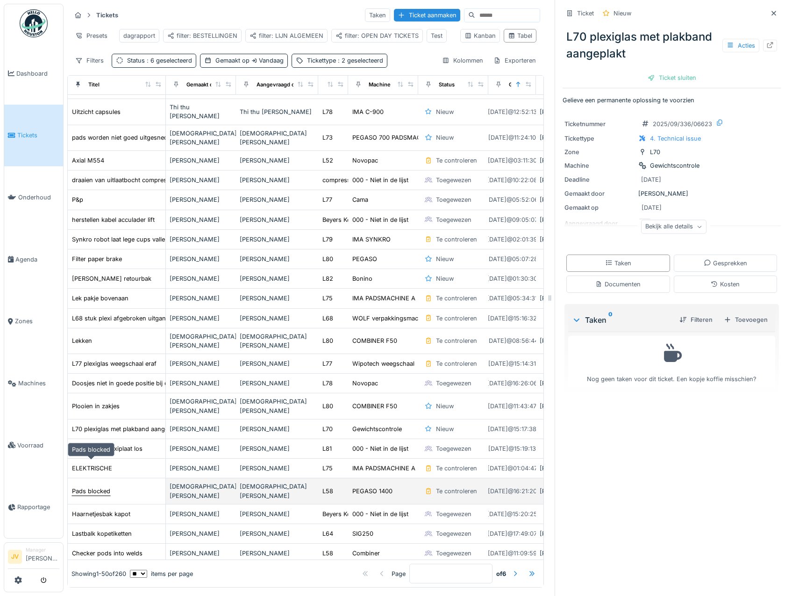
click at [100, 487] on div "Pads blocked" at bounding box center [91, 491] width 38 height 9
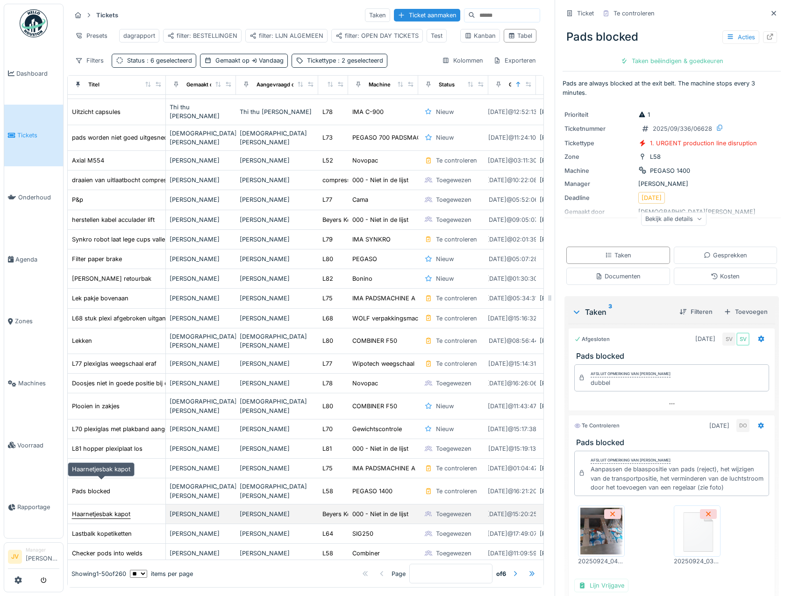
click at [107, 510] on div "Haarnetjesbak kapot" at bounding box center [101, 514] width 58 height 9
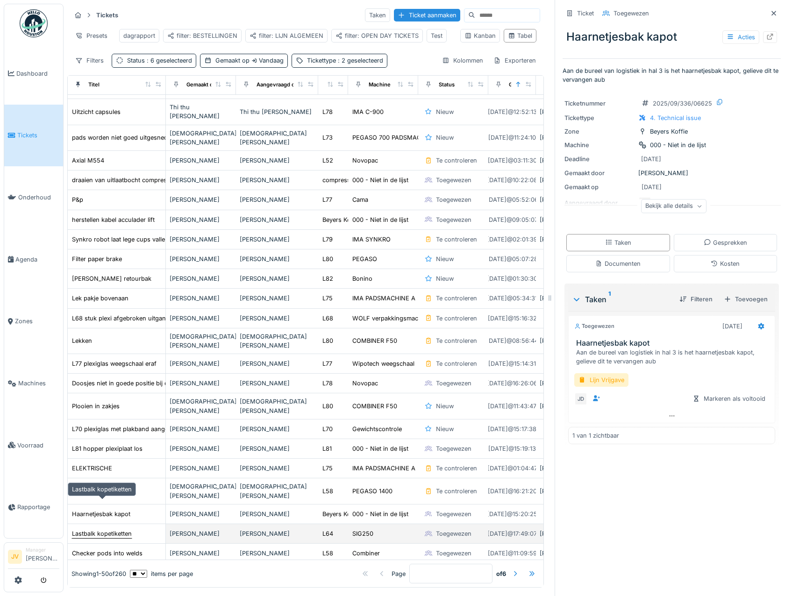
click at [116, 529] on div "Lastbalk kopetiketten" at bounding box center [102, 533] width 60 height 9
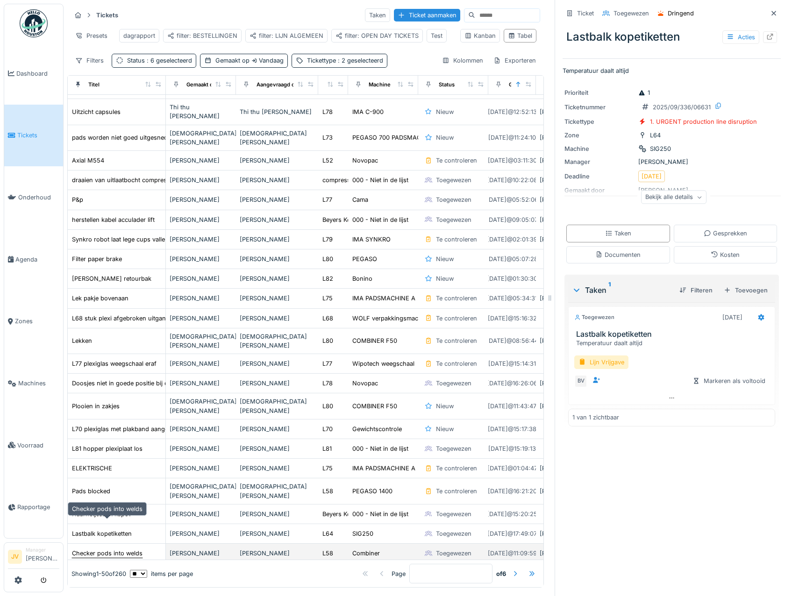
click at [113, 549] on div "Checker pods into welds" at bounding box center [107, 553] width 71 height 9
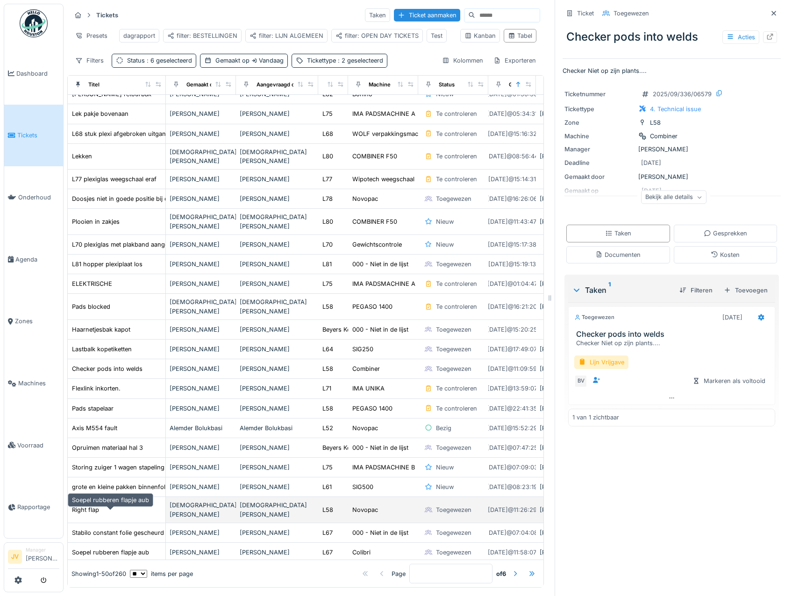
scroll to position [327, 0]
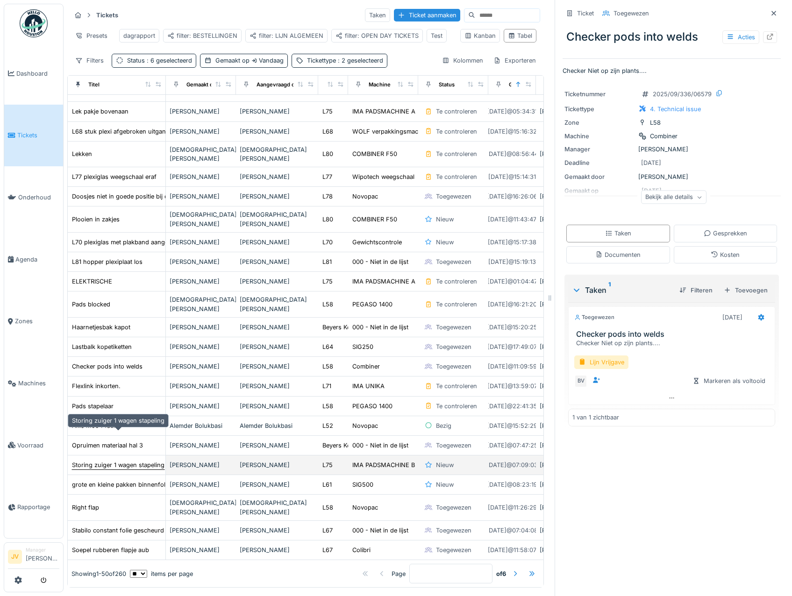
click at [92, 461] on div "Storing zuiger 1 wagen stapeling" at bounding box center [118, 465] width 92 height 9
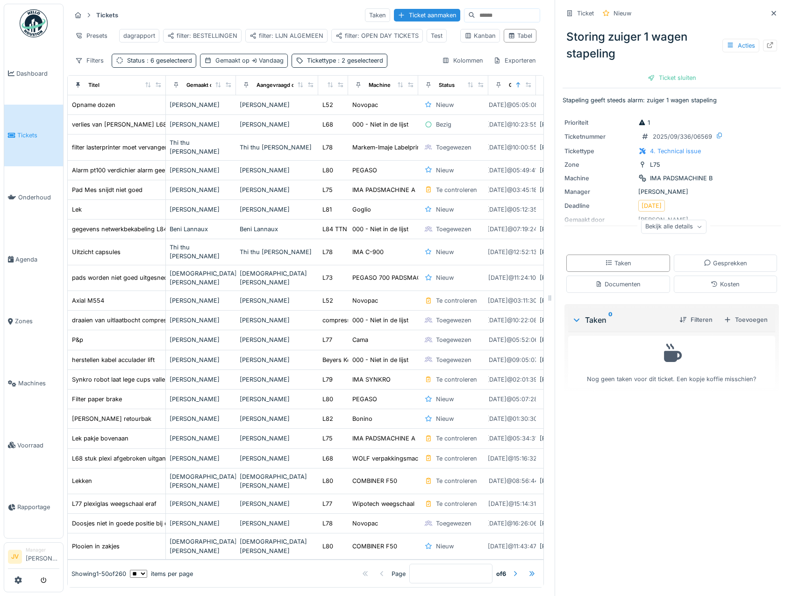
click at [250, 64] on span "Vandaag" at bounding box center [266, 60] width 34 height 7
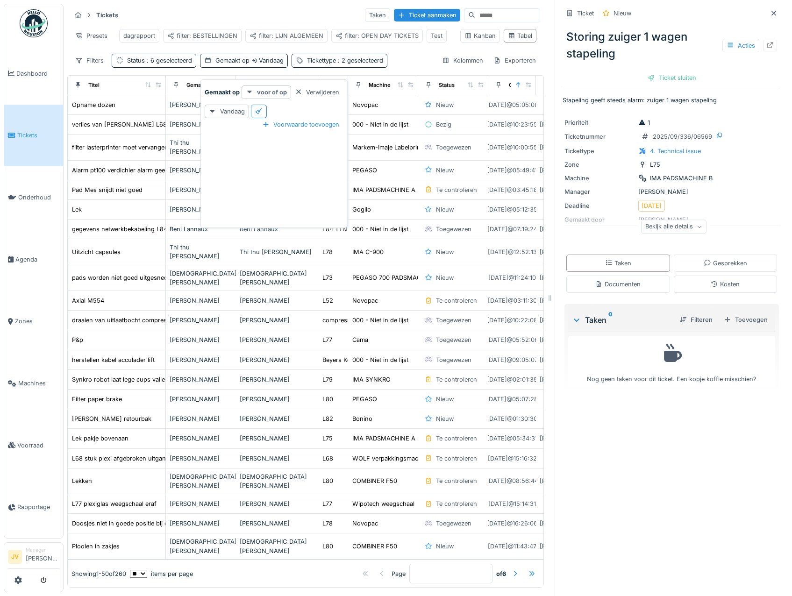
click at [259, 92] on strong "voor of op" at bounding box center [272, 92] width 30 height 9
click at [265, 187] on div "is na of op" at bounding box center [270, 182] width 55 height 14
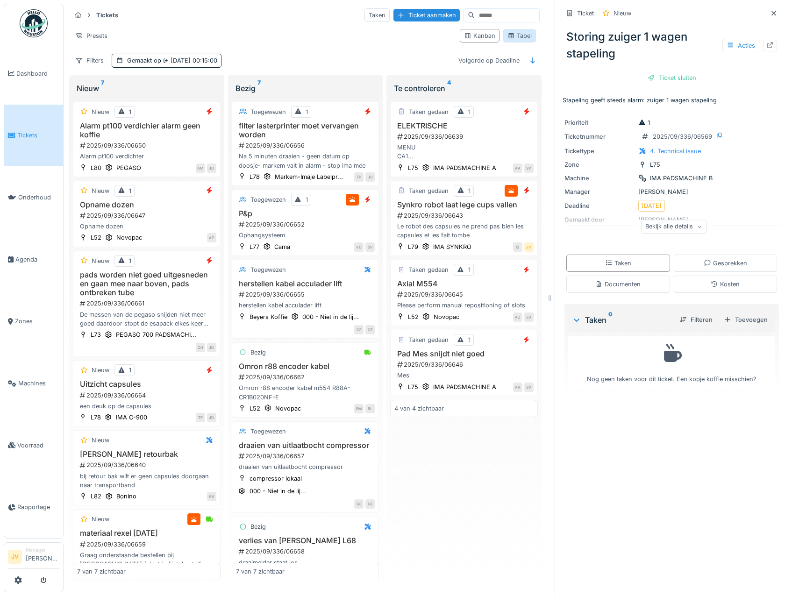
click at [513, 39] on div "Tabel" at bounding box center [519, 35] width 24 height 9
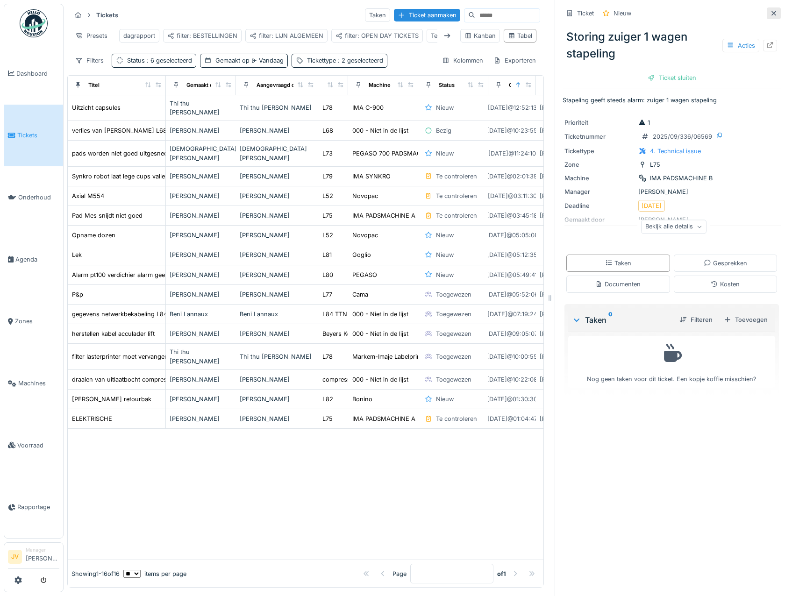
click at [770, 11] on icon at bounding box center [773, 13] width 7 height 6
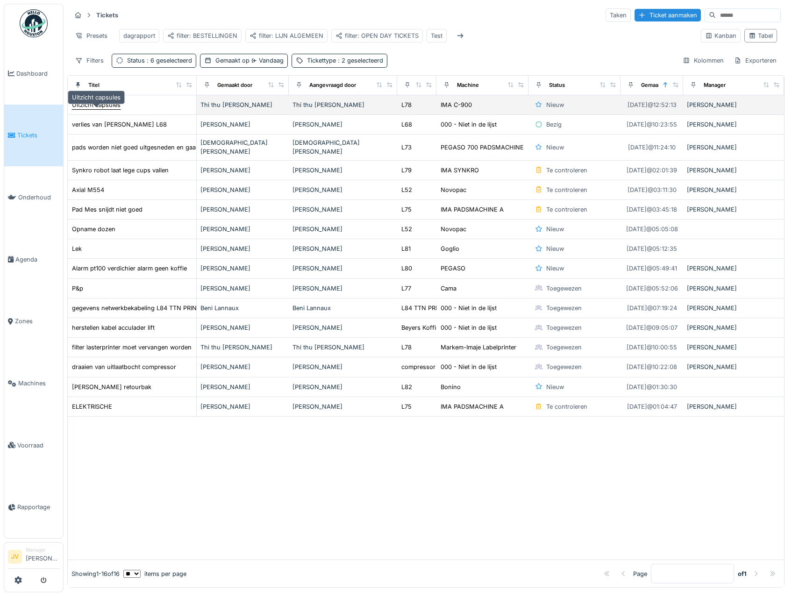
click at [96, 109] on div "Uitzicht capsules" at bounding box center [96, 104] width 49 height 9
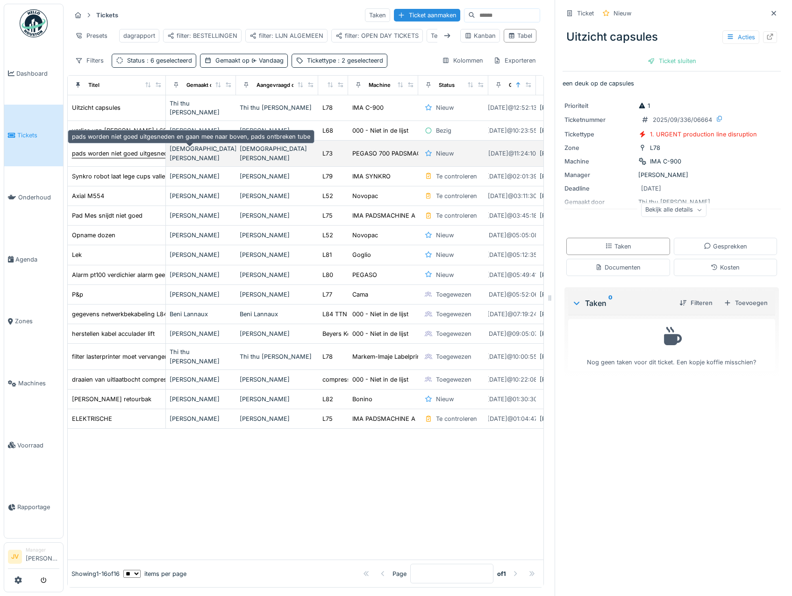
click at [105, 149] on div "pads worden niet goed uitgesneden en gaan mee naar boven, pads ontbreken tube" at bounding box center [191, 153] width 238 height 9
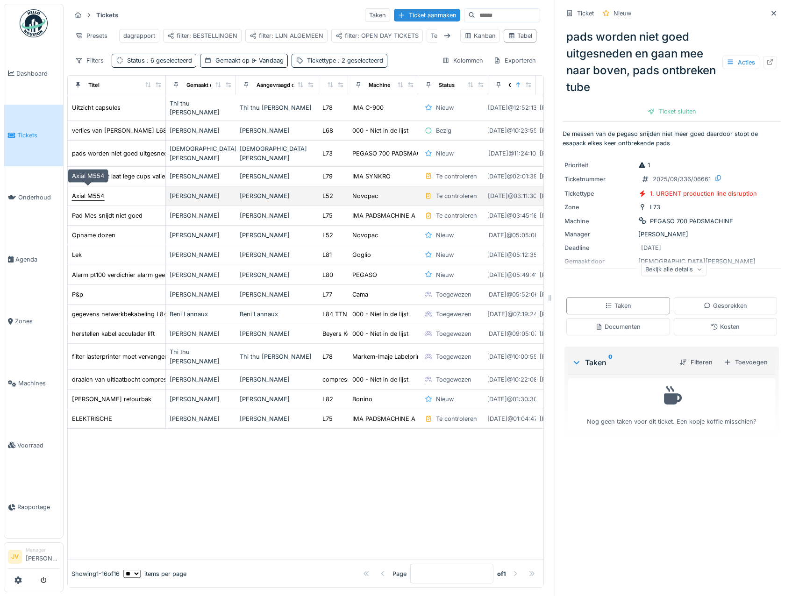
click at [97, 191] on div "Axial M554" at bounding box center [88, 195] width 32 height 9
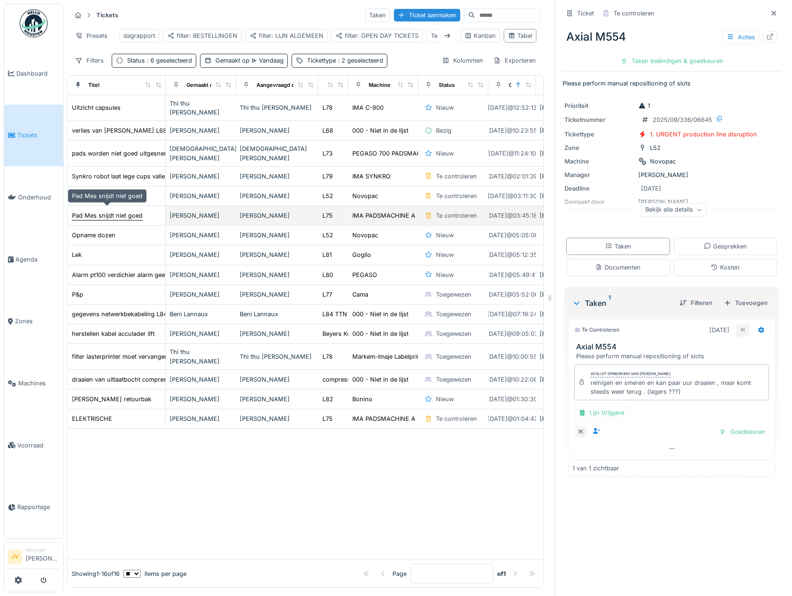
click at [96, 213] on div "Pad Mes snijdt niet goed" at bounding box center [107, 215] width 71 height 9
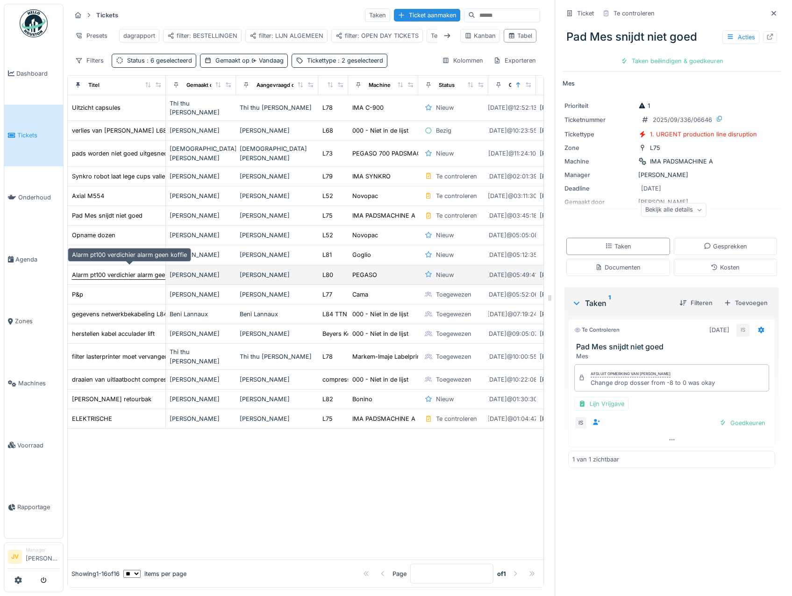
click at [92, 274] on div "Alarm pt100 verdichier alarm geen koffie" at bounding box center [129, 274] width 115 height 9
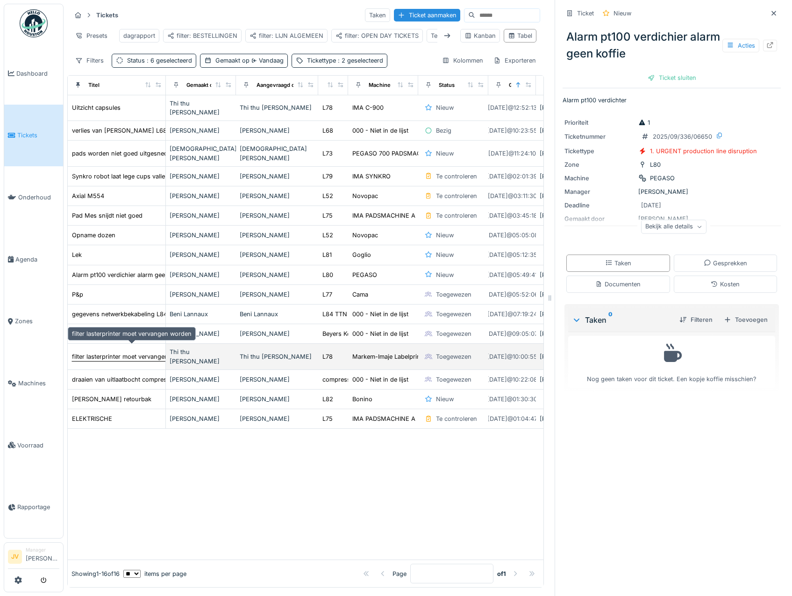
click at [95, 352] on div "filter lasterprinter moet vervangen worden" at bounding box center [132, 356] width 120 height 9
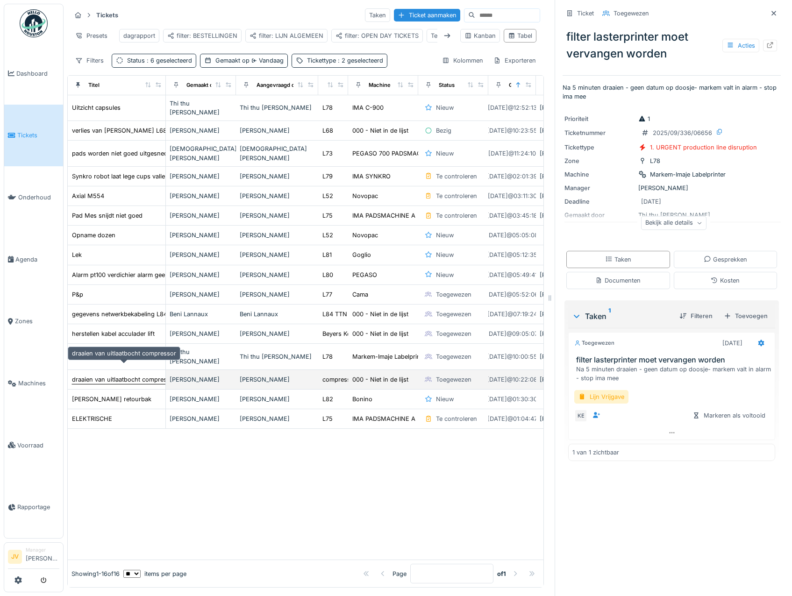
click at [97, 375] on div "draaien van uitlaatbocht compressor" at bounding box center [124, 379] width 104 height 9
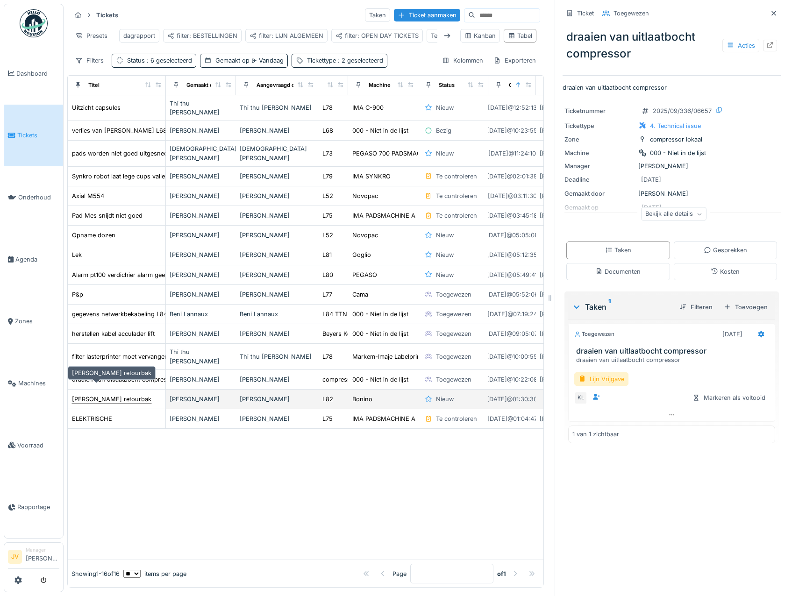
click at [96, 395] on div "[PERSON_NAME] retourbak" at bounding box center [111, 399] width 79 height 9
